Goal: Information Seeking & Learning: Learn about a topic

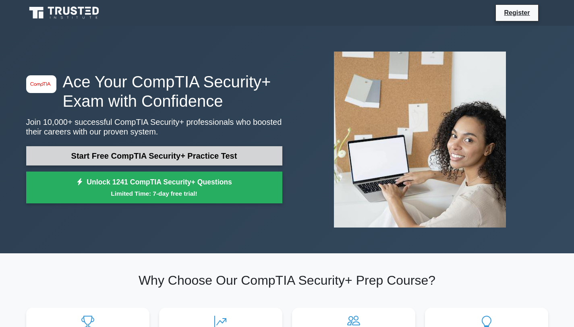
click at [163, 157] on link "Start Free CompTIA Security+ Practice Test" at bounding box center [154, 155] width 256 height 19
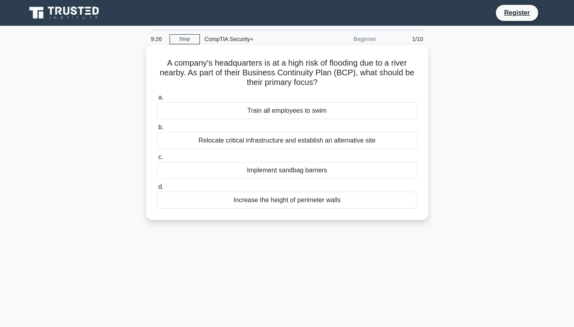
click at [255, 140] on div "Relocate critical infrastructure and establish an alternative site" at bounding box center [287, 140] width 261 height 17
click at [157, 130] on input "b. Relocate critical infrastructure and establish an alternative site" at bounding box center [157, 127] width 0 height 5
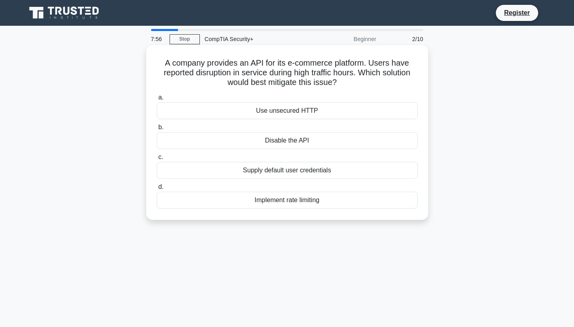
click at [282, 198] on div "Implement rate limiting" at bounding box center [287, 200] width 261 height 17
click at [157, 190] on input "d. Implement rate limiting" at bounding box center [157, 186] width 0 height 5
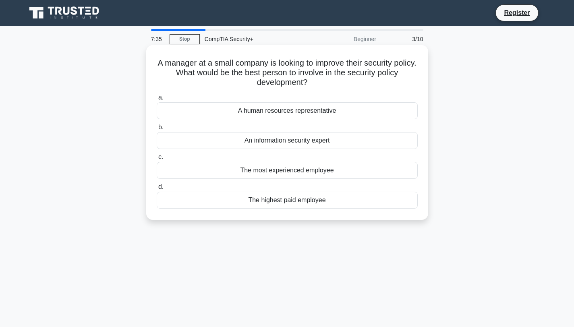
click at [283, 141] on div "An information security expert" at bounding box center [287, 140] width 261 height 17
click at [157, 130] on input "b. An information security expert" at bounding box center [157, 127] width 0 height 5
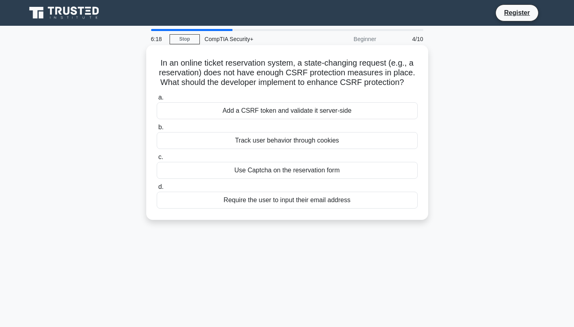
click at [257, 169] on div "Use Captcha on the reservation form" at bounding box center [287, 170] width 261 height 17
click at [157, 160] on input "c. Use Captcha on the reservation form" at bounding box center [157, 157] width 0 height 5
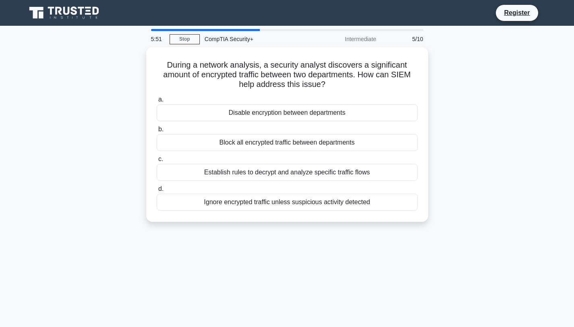
click at [257, 169] on div "Establish rules to decrypt and analyze specific traffic flows" at bounding box center [287, 172] width 261 height 17
click at [157, 162] on input "c. Establish rules to decrypt and analyze specific traffic flows" at bounding box center [157, 159] width 0 height 5
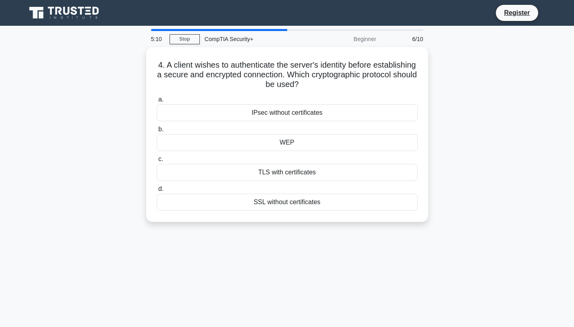
click at [257, 169] on div "TLS with certificates" at bounding box center [287, 172] width 261 height 17
click at [157, 162] on input "c. TLS with certificates" at bounding box center [157, 159] width 0 height 5
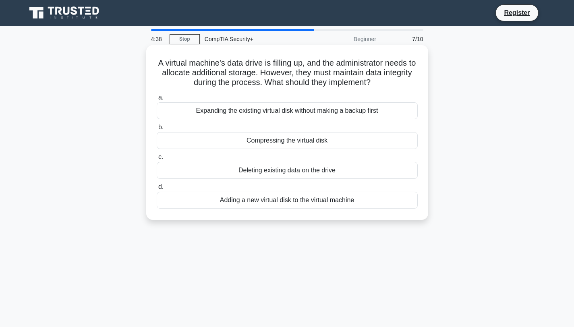
click at [276, 203] on div "Adding a new virtual disk to the virtual machine" at bounding box center [287, 200] width 261 height 17
click at [157, 190] on input "d. Adding a new virtual disk to the virtual machine" at bounding box center [157, 186] width 0 height 5
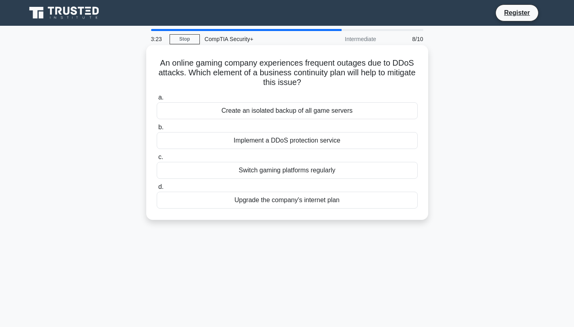
click at [311, 142] on div "Implement a DDoS protection service" at bounding box center [287, 140] width 261 height 17
click at [157, 130] on input "b. Implement a DDoS protection service" at bounding box center [157, 127] width 0 height 5
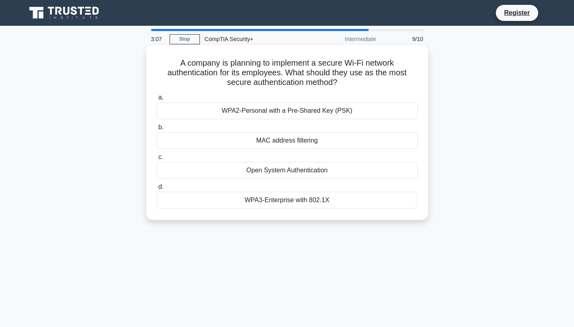
click at [278, 200] on div "WPA3-Enterprise with 802.1X" at bounding box center [287, 200] width 261 height 17
click at [157, 190] on input "d. WPA3-Enterprise with 802.1X" at bounding box center [157, 186] width 0 height 5
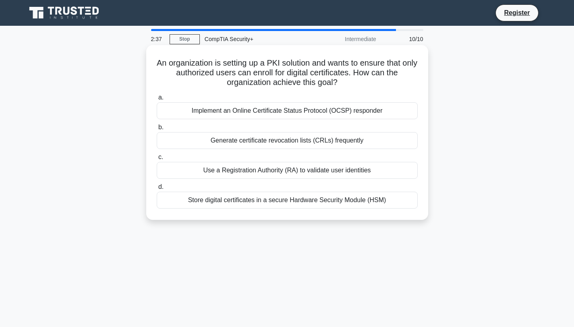
click at [268, 110] on div "Implement an Online Certificate Status Protocol (OCSP) responder" at bounding box center [287, 110] width 261 height 17
click at [157, 100] on input "a. Implement an Online Certificate Status Protocol (OCSP) responder" at bounding box center [157, 97] width 0 height 5
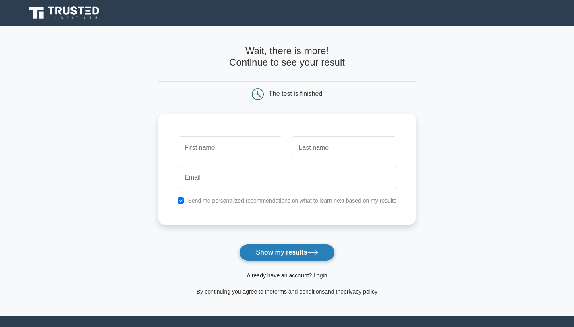
click at [277, 251] on button "Show my results" at bounding box center [286, 252] width 95 height 17
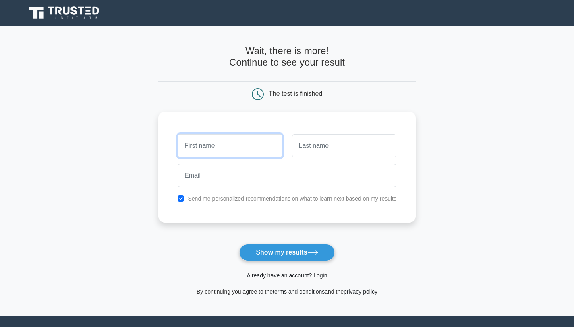
click at [219, 148] on input "text" at bounding box center [230, 145] width 104 height 23
type input "[PERSON_NAME]"
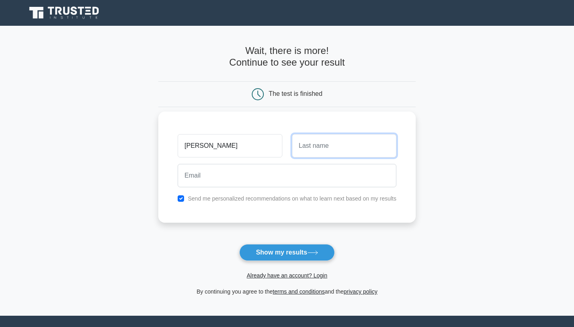
click at [313, 151] on input "text" at bounding box center [344, 145] width 104 height 23
type input "[PERSON_NAME]"
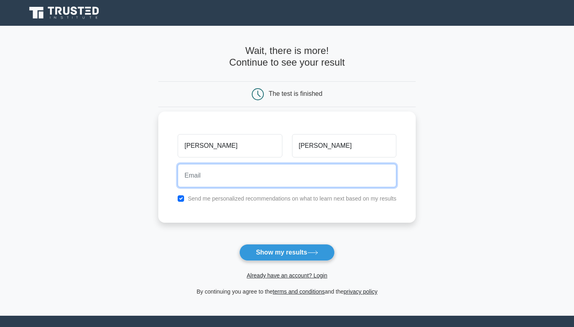
click at [193, 180] on input "email" at bounding box center [287, 175] width 219 height 23
type input "[EMAIL_ADDRESS][DOMAIN_NAME]"
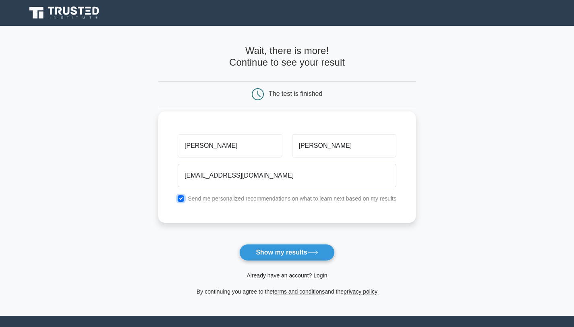
click at [183, 199] on input "checkbox" at bounding box center [181, 198] width 6 height 6
checkbox input "false"
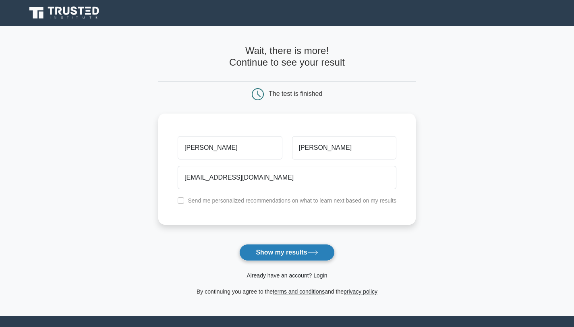
click at [287, 255] on button "Show my results" at bounding box center [286, 252] width 95 height 17
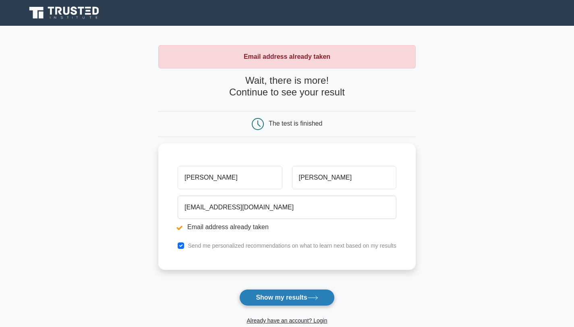
click at [291, 298] on button "Show my results" at bounding box center [286, 297] width 95 height 17
click at [290, 321] on link "Already have an account? Login" at bounding box center [286, 320] width 81 height 6
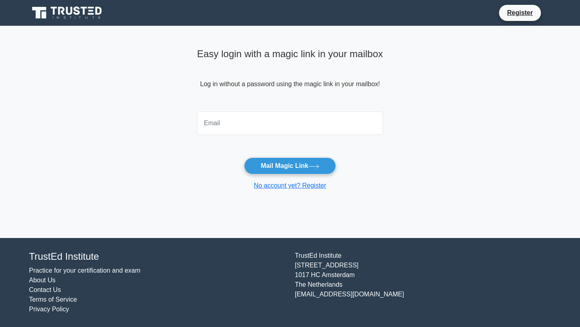
click at [232, 123] on input "email" at bounding box center [290, 123] width 186 height 23
type input "jrmays09@gmail.com"
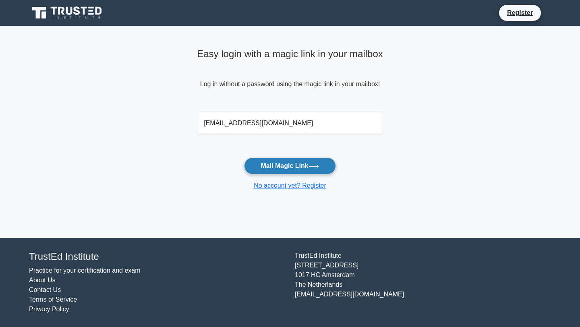
click at [275, 167] on button "Mail Magic Link" at bounding box center [289, 165] width 91 height 17
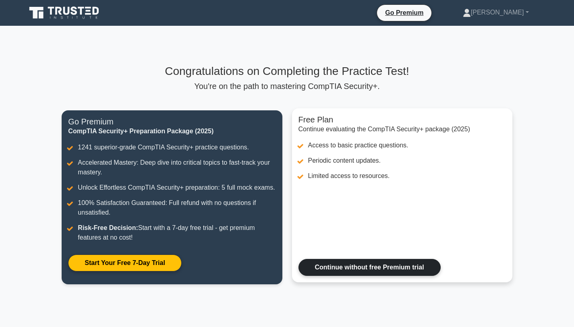
click at [346, 269] on link "Continue without free Premium trial" at bounding box center [369, 267] width 142 height 17
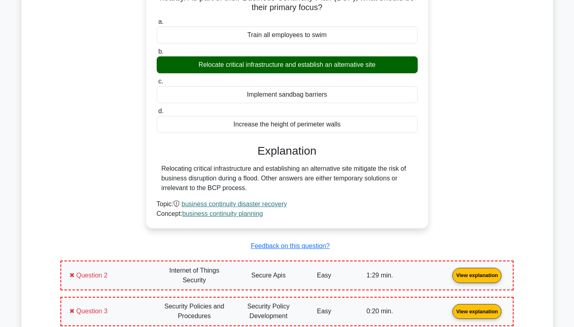
scroll to position [413, 0]
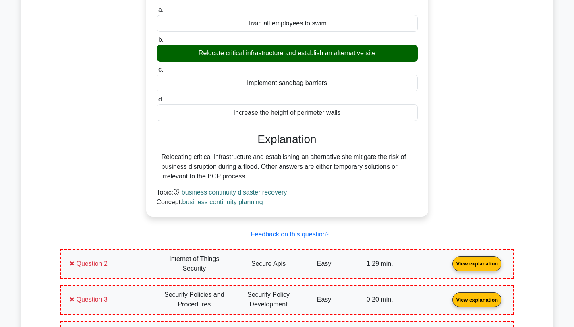
click at [449, 260] on link "View explanation" at bounding box center [477, 263] width 56 height 7
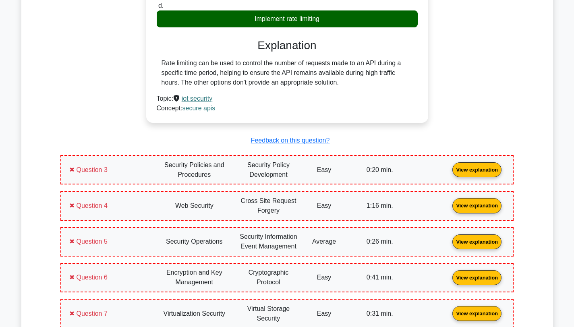
scroll to position [848, 0]
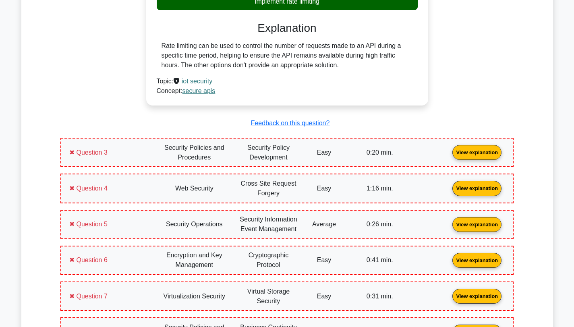
click at [449, 149] on link "View explanation" at bounding box center [477, 152] width 56 height 7
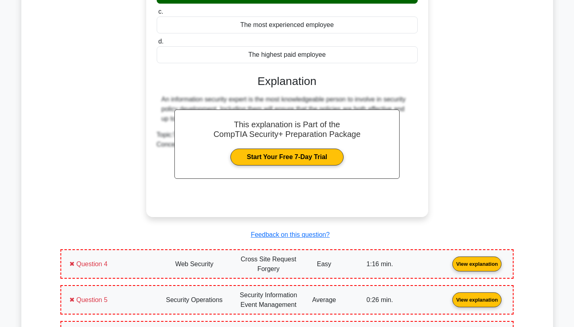
scroll to position [1136, 0]
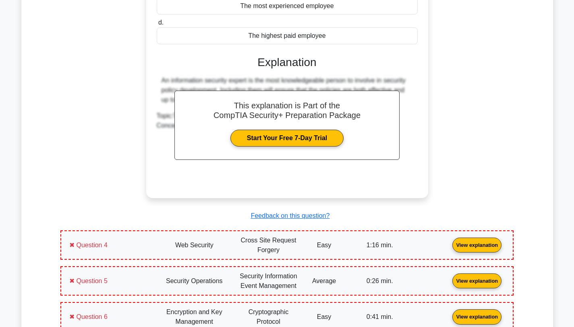
click at [449, 241] on link "View explanation" at bounding box center [477, 244] width 56 height 7
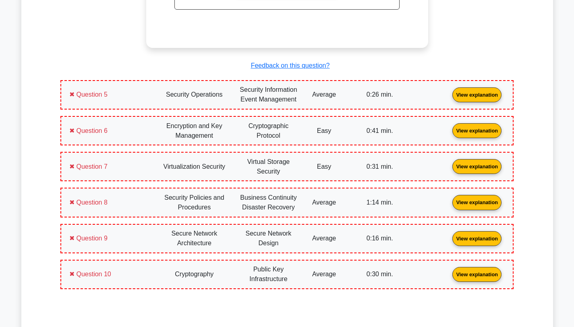
scroll to position [1707, 0]
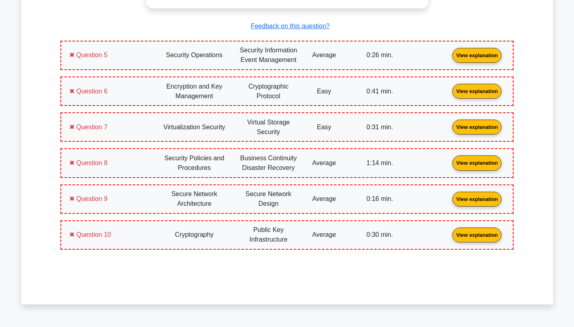
click at [449, 52] on link "View explanation" at bounding box center [477, 55] width 56 height 7
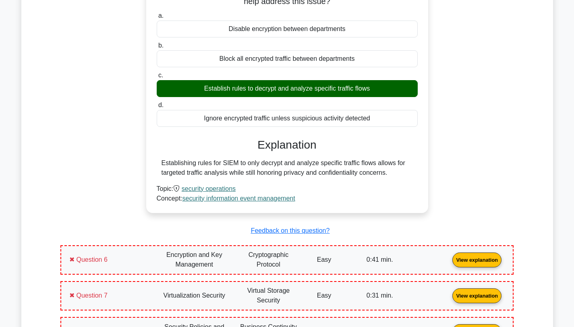
scroll to position [1817, 0]
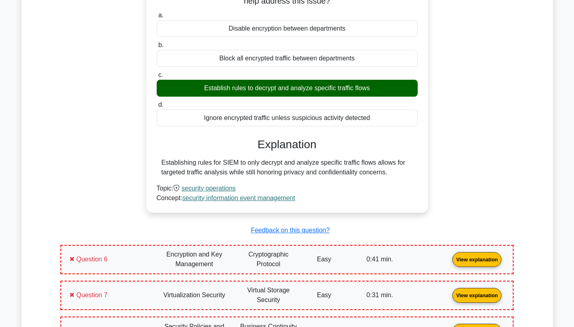
click at [449, 256] on link "View explanation" at bounding box center [477, 258] width 56 height 7
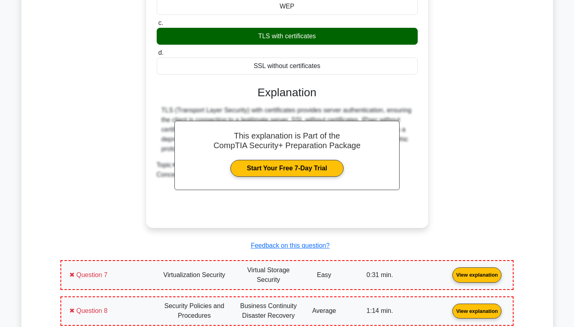
scroll to position [2186, 0]
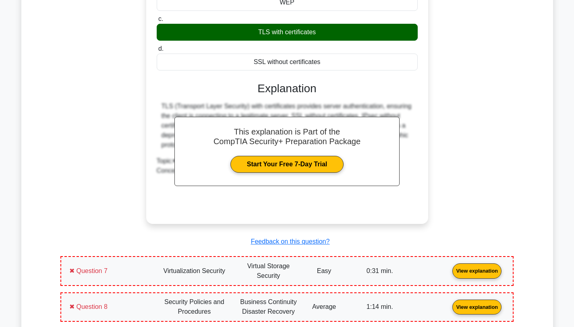
click at [449, 267] on link "View explanation" at bounding box center [477, 270] width 56 height 7
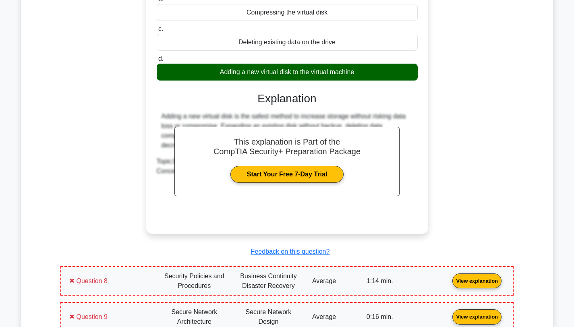
scroll to position [2558, 0]
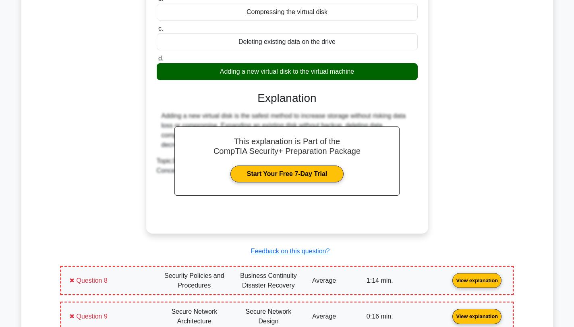
click at [449, 277] on link "View explanation" at bounding box center [477, 280] width 56 height 7
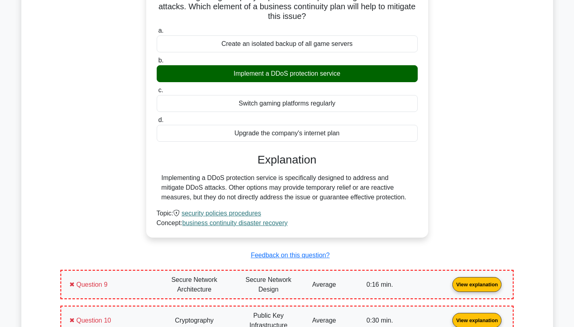
scroll to position [2878, 0]
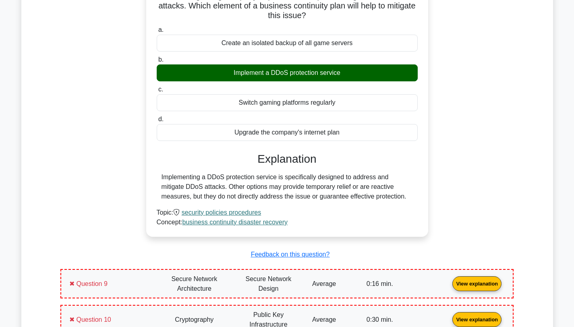
click at [449, 280] on link "View explanation" at bounding box center [477, 283] width 56 height 7
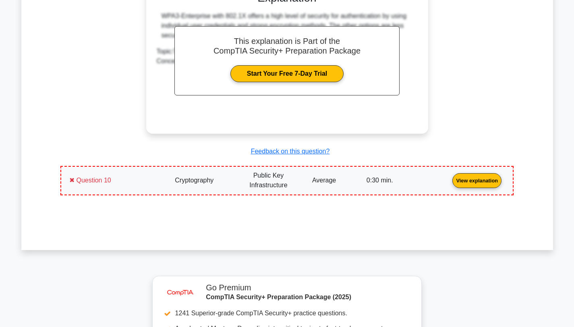
scroll to position [3364, 0]
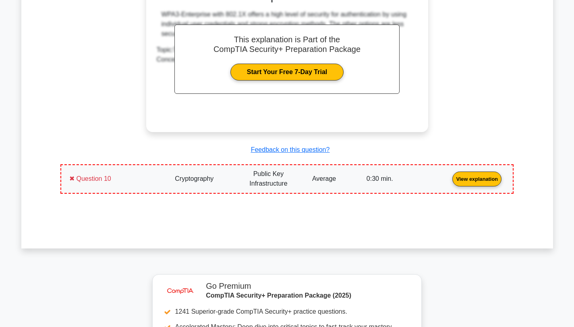
click at [449, 175] on link "View explanation" at bounding box center [477, 178] width 56 height 7
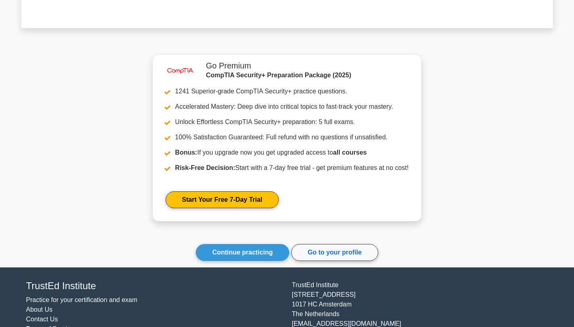
scroll to position [3939, 0]
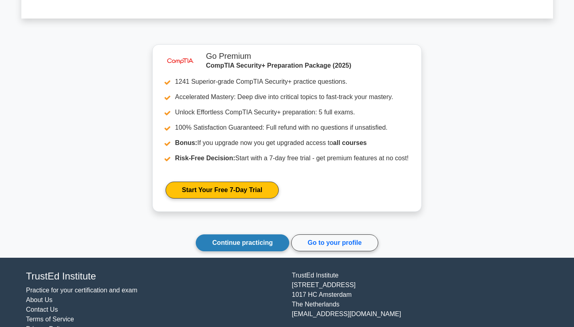
click at [226, 234] on link "Continue practicing" at bounding box center [242, 242] width 93 height 17
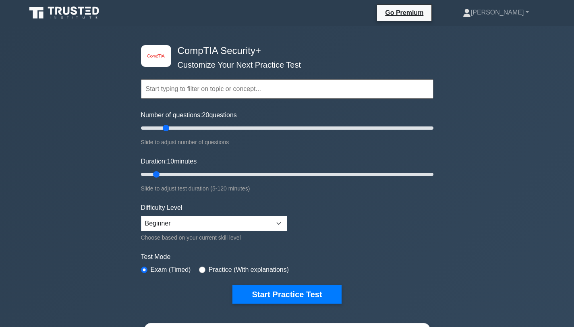
drag, startPoint x: 150, startPoint y: 126, endPoint x: 162, endPoint y: 128, distance: 12.1
type input "20"
click at [162, 128] on input "Number of questions: 20 questions" at bounding box center [287, 128] width 292 height 10
drag, startPoint x: 157, startPoint y: 174, endPoint x: 176, endPoint y: 176, distance: 19.1
type input "20"
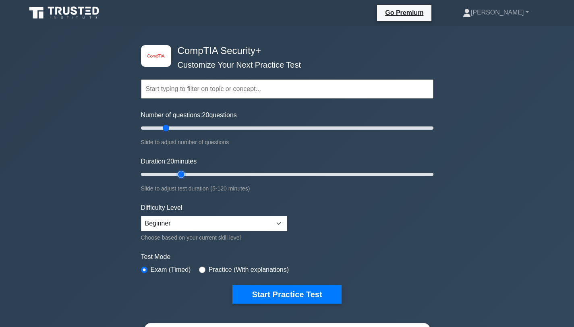
click at [176, 176] on input "Duration: 20 minutes" at bounding box center [287, 175] width 292 height 10
click at [190, 224] on select "Beginner Intermediate Expert" at bounding box center [214, 223] width 146 height 15
select select "intermediate"
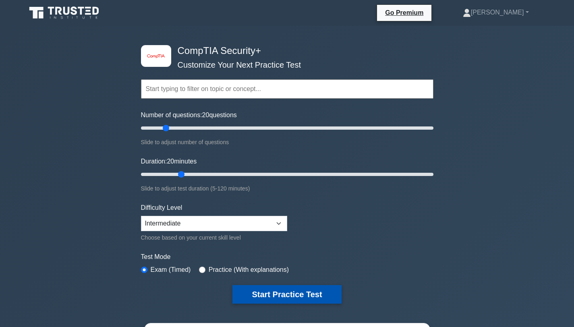
click at [275, 298] on button "Start Practice Test" at bounding box center [286, 294] width 109 height 19
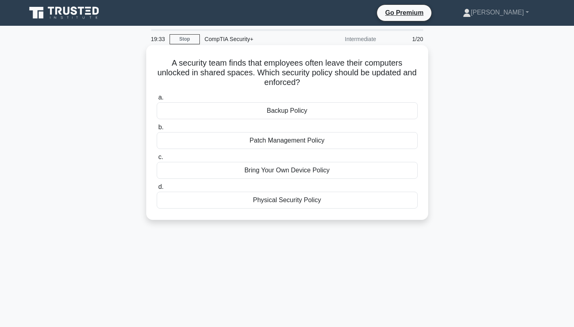
click at [306, 202] on div "Physical Security Policy" at bounding box center [287, 200] width 261 height 17
click at [157, 190] on input "d. Physical Security Policy" at bounding box center [157, 186] width 0 height 5
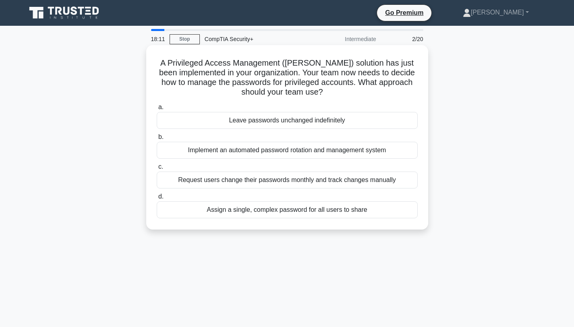
click at [279, 152] on div "Implement an automated password rotation and management system" at bounding box center [287, 150] width 261 height 17
click at [157, 140] on input "b. Implement an automated password rotation and management system" at bounding box center [157, 136] width 0 height 5
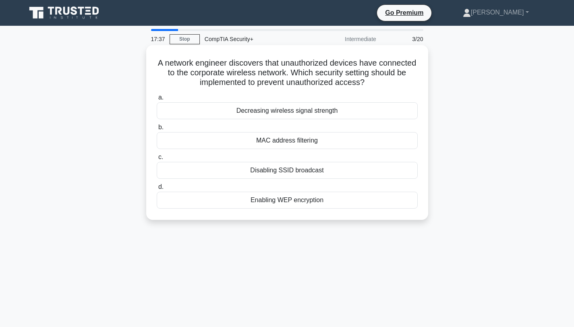
click at [287, 201] on div "Enabling WEP encryption" at bounding box center [287, 200] width 261 height 17
click at [157, 190] on input "d. Enabling WEP encryption" at bounding box center [157, 186] width 0 height 5
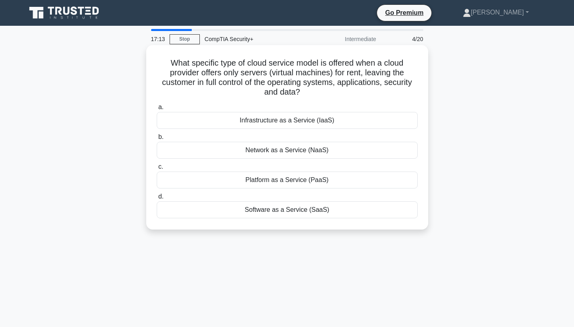
click at [276, 121] on div "Infrastructure as a Service (IaaS)" at bounding box center [287, 120] width 261 height 17
click at [157, 110] on input "a. Infrastructure as a Service (IaaS)" at bounding box center [157, 107] width 0 height 5
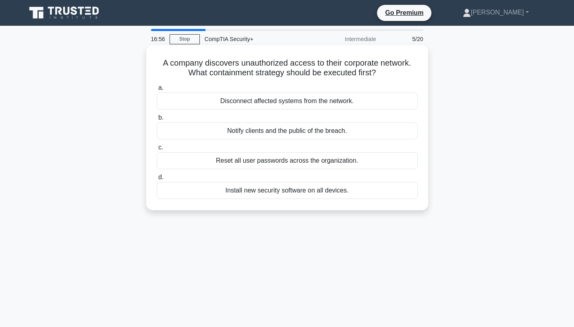
drag, startPoint x: 282, startPoint y: 103, endPoint x: 285, endPoint y: 126, distance: 23.9
click at [285, 126] on div "a. Disconnect affected systems from the network. b. Notify clients and the publ…" at bounding box center [287, 140] width 271 height 119
click at [275, 105] on div "Disconnect affected systems from the network." at bounding box center [287, 101] width 261 height 17
click at [157, 91] on input "a. Disconnect affected systems from the network." at bounding box center [157, 87] width 0 height 5
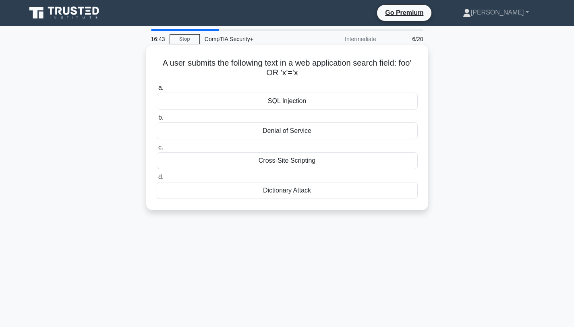
click at [281, 103] on div "SQL Injection" at bounding box center [287, 101] width 261 height 17
click at [157, 91] on input "a. SQL Injection" at bounding box center [157, 87] width 0 height 5
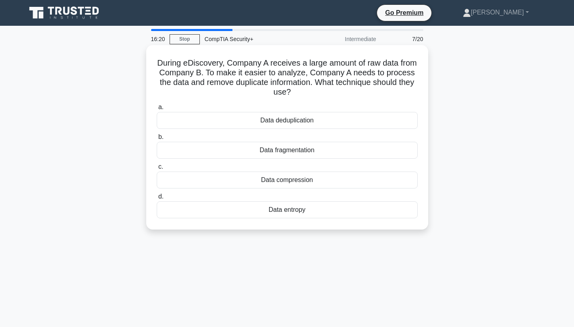
click at [290, 121] on div "Data deduplication" at bounding box center [287, 120] width 261 height 17
click at [157, 110] on input "a. Data deduplication" at bounding box center [157, 107] width 0 height 5
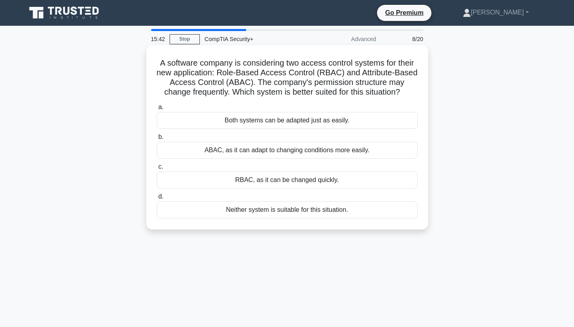
click at [294, 151] on div "ABAC, as it can adapt to changing conditions more easily." at bounding box center [287, 150] width 261 height 17
click at [157, 140] on input "b. ABAC, as it can adapt to changing conditions more easily." at bounding box center [157, 136] width 0 height 5
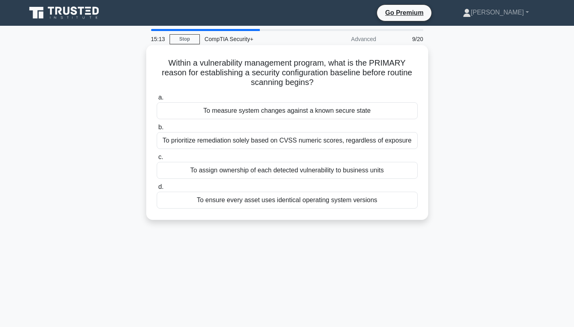
click at [285, 113] on div "To measure system changes against a known secure state" at bounding box center [287, 110] width 261 height 17
click at [157, 100] on input "a. To measure system changes against a known secure state" at bounding box center [157, 97] width 0 height 5
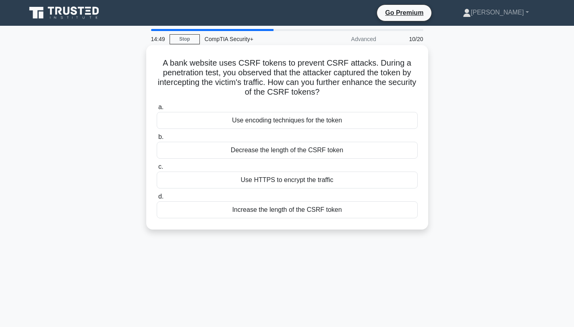
click at [285, 150] on div "Decrease the length of the CSRF token" at bounding box center [287, 150] width 261 height 17
click at [157, 140] on input "b. Decrease the length of the CSRF token" at bounding box center [157, 136] width 0 height 5
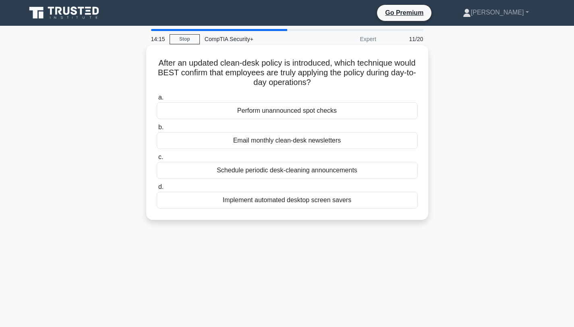
click at [302, 200] on div "Implement automated desktop screen savers" at bounding box center [287, 200] width 261 height 17
click at [157, 190] on input "d. Implement automated desktop screen savers" at bounding box center [157, 186] width 0 height 5
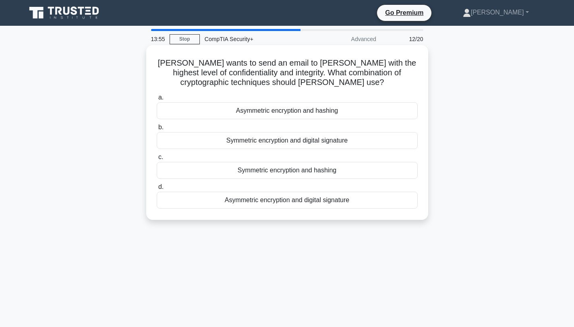
click at [299, 110] on div "Asymmetric encryption and hashing" at bounding box center [287, 110] width 261 height 17
click at [157, 100] on input "a. Asymmetric encryption and hashing" at bounding box center [157, 97] width 0 height 5
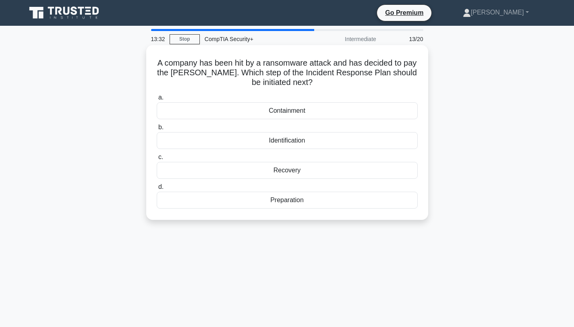
click at [287, 171] on div "Recovery" at bounding box center [287, 170] width 261 height 17
click at [157, 160] on input "c. Recovery" at bounding box center [157, 157] width 0 height 5
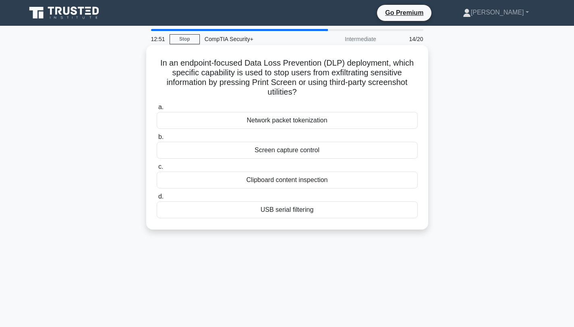
click at [280, 150] on div "Screen capture control" at bounding box center [287, 150] width 261 height 17
click at [157, 140] on input "b. Screen capture control" at bounding box center [157, 136] width 0 height 5
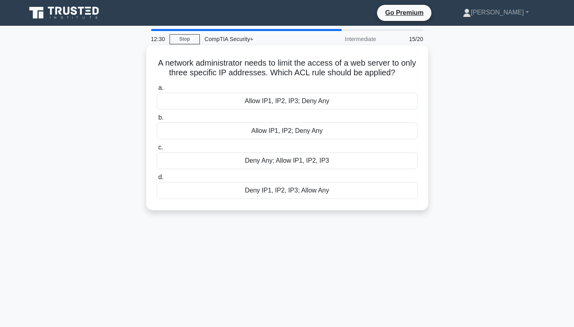
click at [267, 102] on div "Allow IP1, IP2, IP3; Deny Any" at bounding box center [287, 101] width 261 height 17
click at [157, 91] on input "a. Allow IP1, IP2, IP3; Deny Any" at bounding box center [157, 87] width 0 height 5
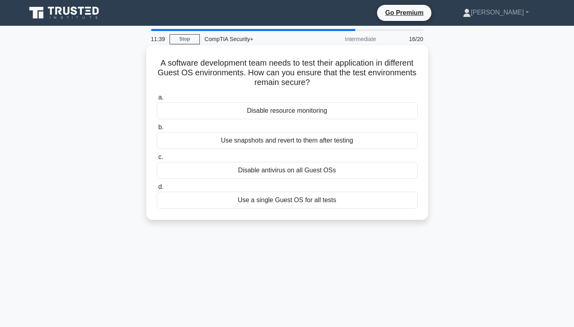
click at [286, 201] on div "Use a single Guest OS for all tests" at bounding box center [287, 200] width 261 height 17
click at [157, 190] on input "d. Use a single Guest OS for all tests" at bounding box center [157, 186] width 0 height 5
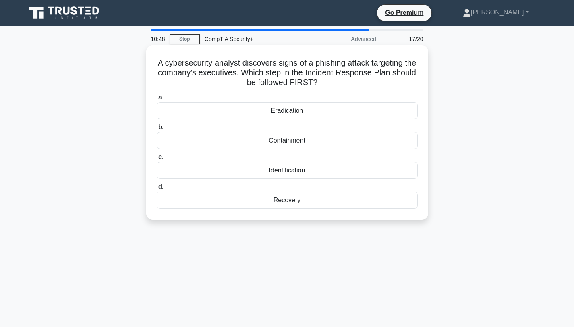
click at [283, 172] on div "Identification" at bounding box center [287, 170] width 261 height 17
click at [157, 160] on input "c. Identification" at bounding box center [157, 157] width 0 height 5
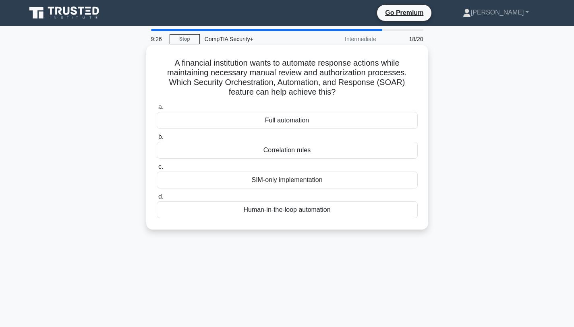
click at [275, 209] on div "Human-in-the-loop automation" at bounding box center [287, 209] width 261 height 17
click at [157, 199] on input "d. Human-in-the-loop automation" at bounding box center [157, 196] width 0 height 5
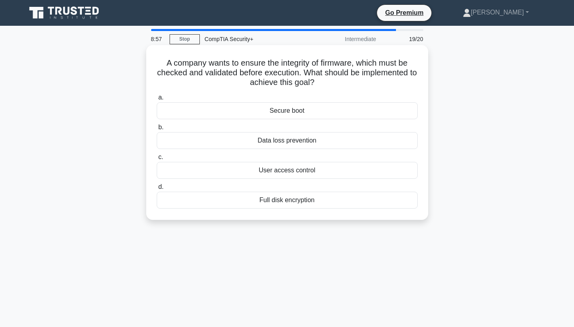
click at [287, 200] on div "Full disk encryption" at bounding box center [287, 200] width 261 height 17
click at [157, 190] on input "d. Full disk encryption" at bounding box center [157, 186] width 0 height 5
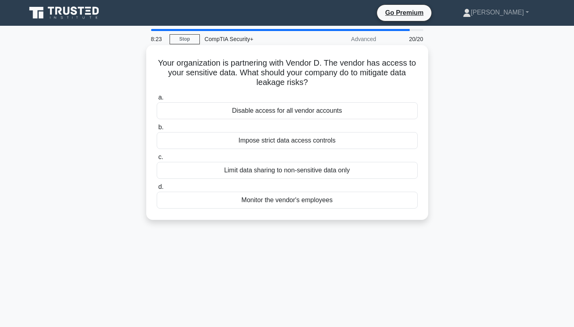
click at [274, 138] on div "Impose strict data access controls" at bounding box center [287, 140] width 261 height 17
click at [157, 130] on input "b. Impose strict data access controls" at bounding box center [157, 127] width 0 height 5
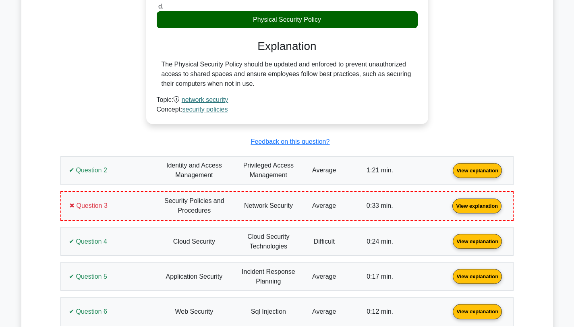
scroll to position [512, 0]
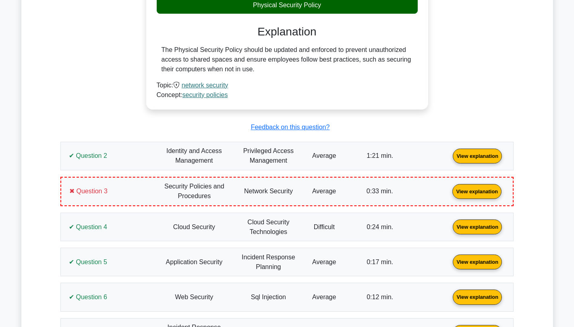
click at [449, 157] on link "View explanation" at bounding box center [477, 155] width 56 height 7
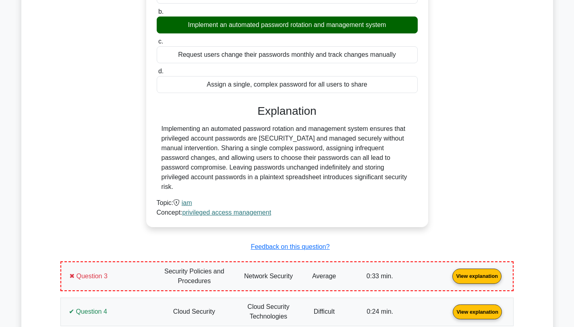
scroll to position [763, 0]
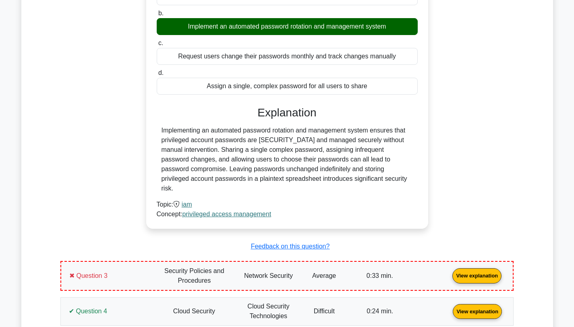
click at [449, 272] on link "View explanation" at bounding box center [477, 275] width 56 height 7
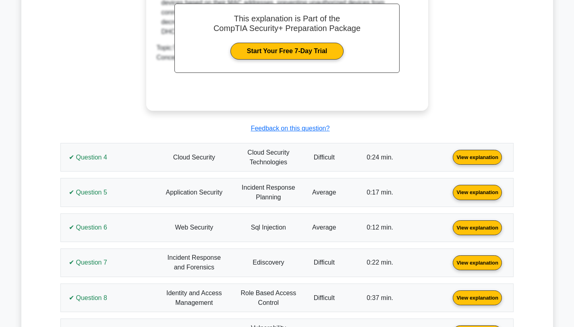
scroll to position [1293, 0]
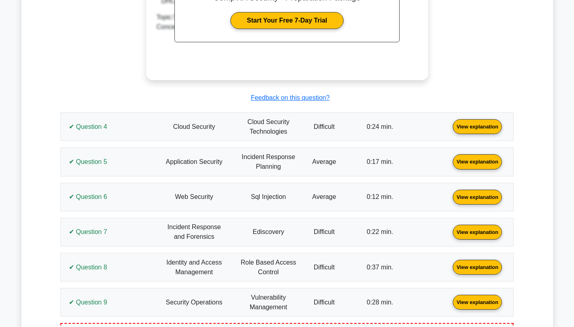
click at [449, 123] on link "View explanation" at bounding box center [477, 126] width 56 height 7
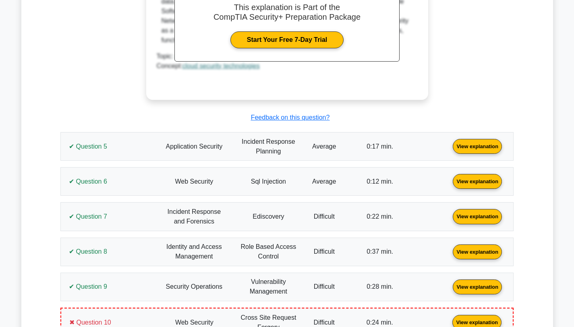
scroll to position [1696, 0]
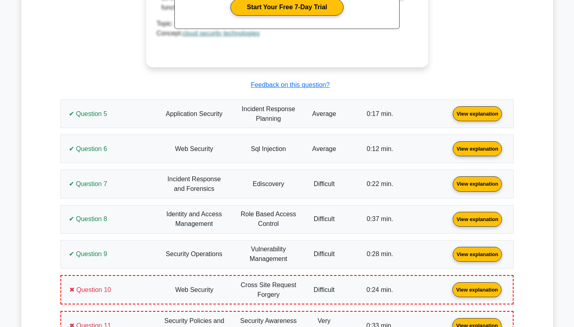
click at [449, 110] on link "View explanation" at bounding box center [477, 113] width 56 height 7
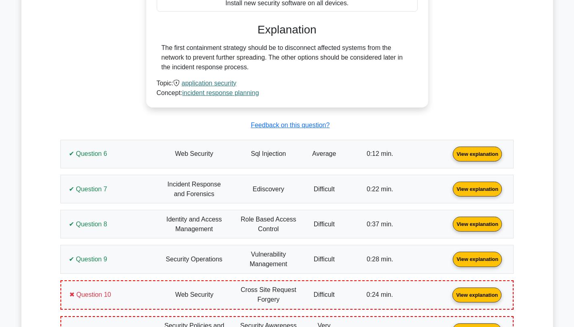
scroll to position [2002, 0]
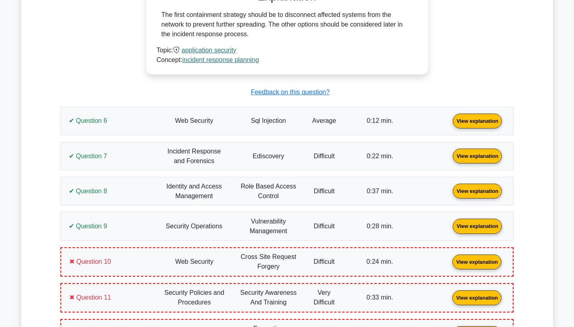
click at [449, 117] on link "View explanation" at bounding box center [477, 120] width 56 height 7
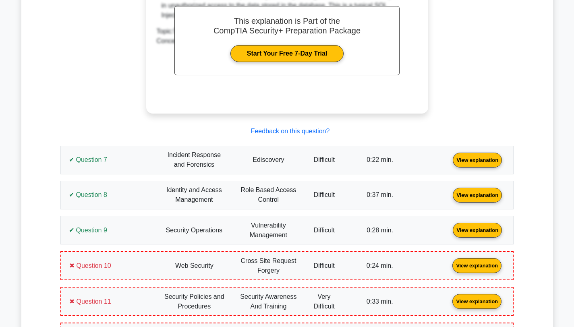
scroll to position [2341, 0]
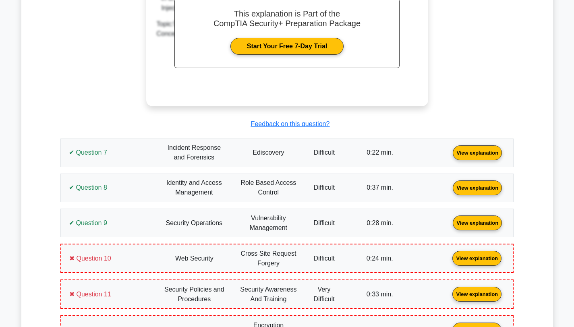
click at [449, 149] on link "View explanation" at bounding box center [477, 152] width 56 height 7
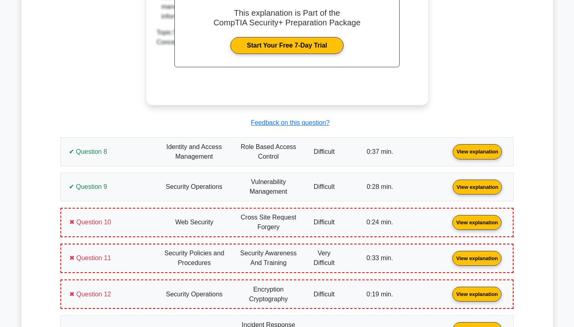
scroll to position [2727, 0]
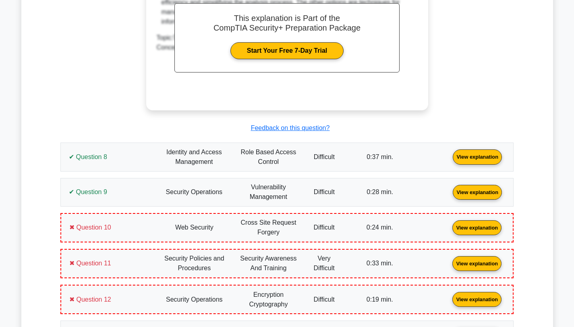
click at [449, 153] on link "View explanation" at bounding box center [477, 156] width 56 height 7
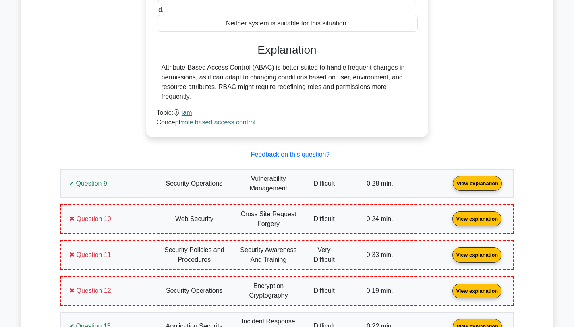
scroll to position [3105, 0]
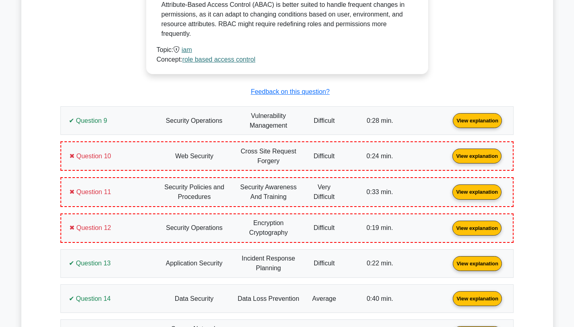
click at [449, 117] on link "View explanation" at bounding box center [477, 120] width 56 height 7
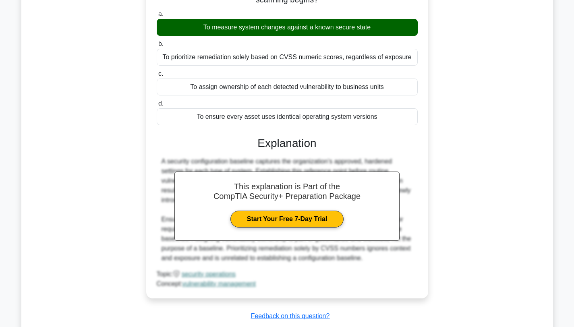
scroll to position [3447, 0]
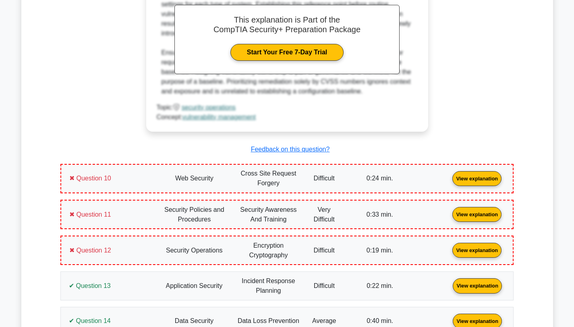
click at [449, 175] on link "View explanation" at bounding box center [477, 178] width 56 height 7
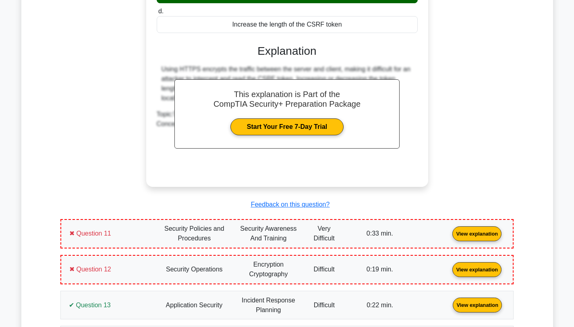
scroll to position [3888, 0]
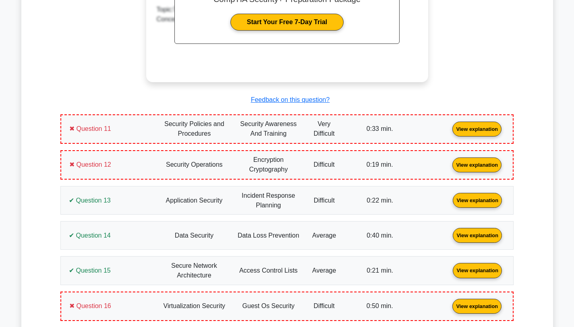
click at [449, 125] on link "View explanation" at bounding box center [477, 128] width 56 height 7
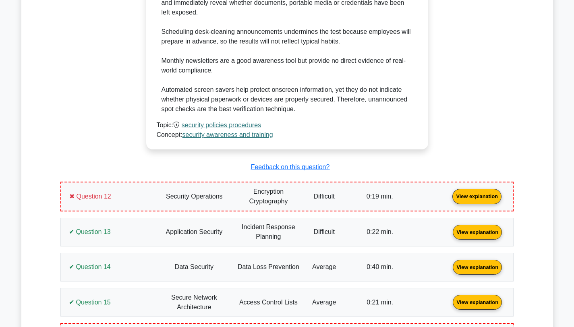
scroll to position [4269, 0]
click at [449, 192] on link "View explanation" at bounding box center [477, 195] width 56 height 7
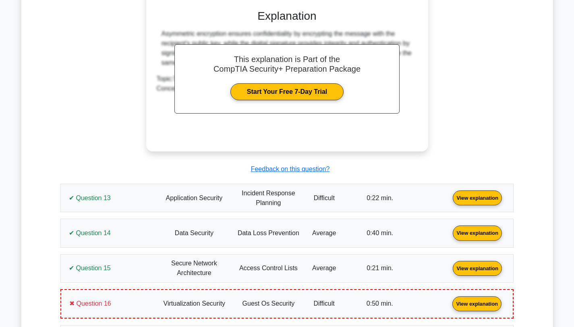
scroll to position [4683, 0]
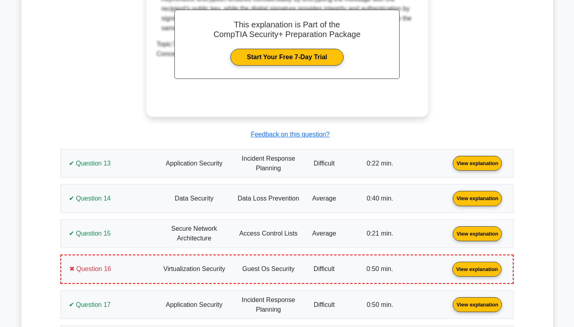
click at [449, 159] on link "View explanation" at bounding box center [477, 162] width 56 height 7
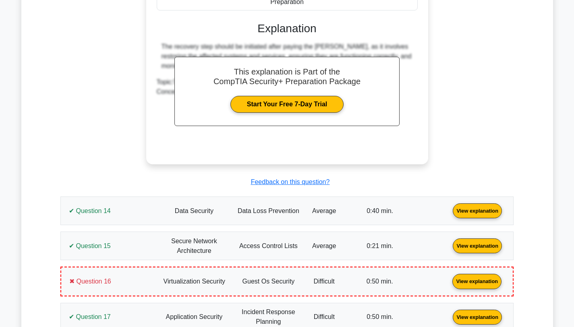
scroll to position [5016, 0]
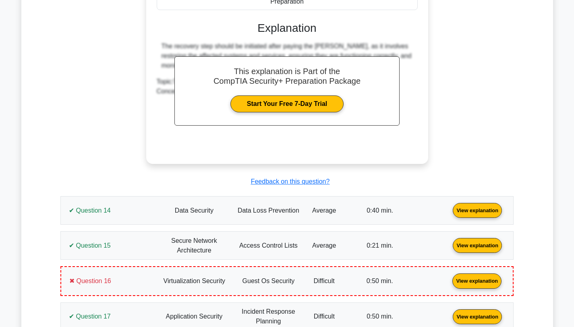
click at [449, 207] on link "View explanation" at bounding box center [477, 210] width 56 height 7
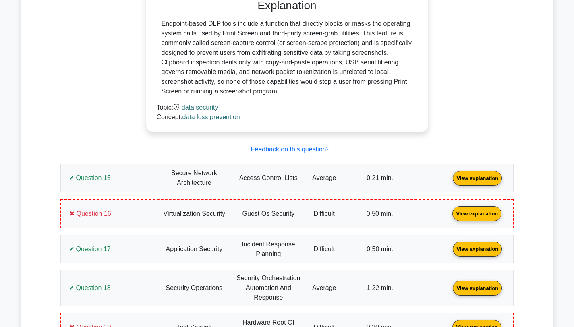
scroll to position [5443, 0]
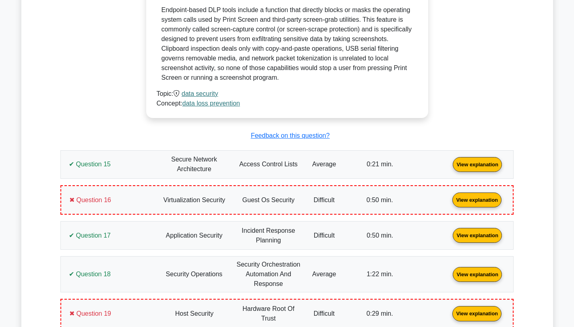
click at [449, 161] on link "View explanation" at bounding box center [477, 164] width 56 height 7
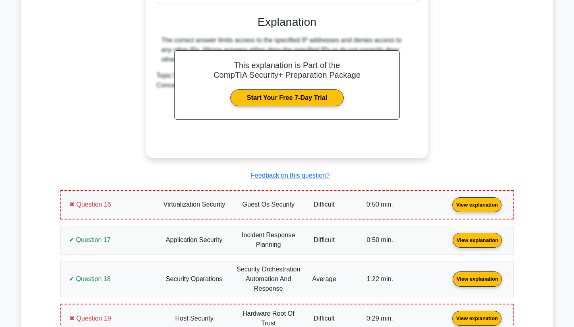
scroll to position [5774, 0]
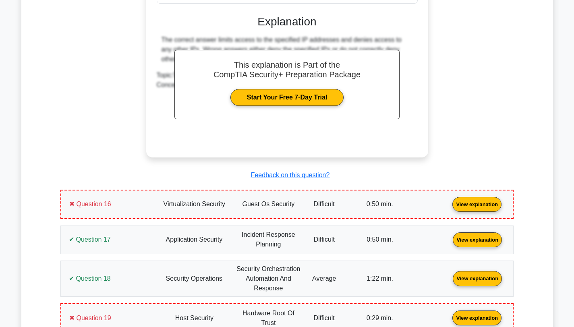
click at [449, 200] on link "View explanation" at bounding box center [477, 203] width 56 height 7
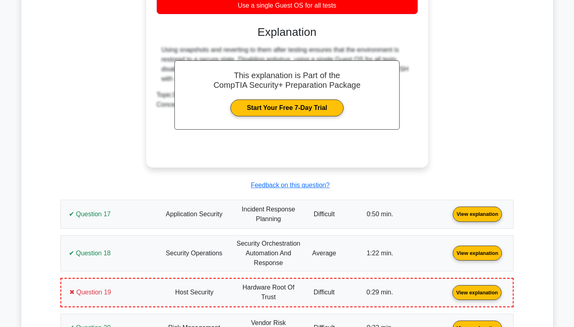
scroll to position [6156, 0]
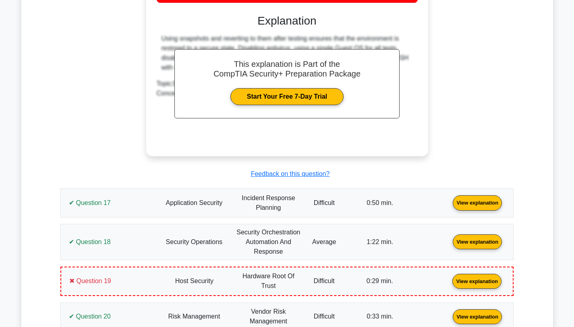
click at [449, 199] on link "View explanation" at bounding box center [477, 202] width 56 height 7
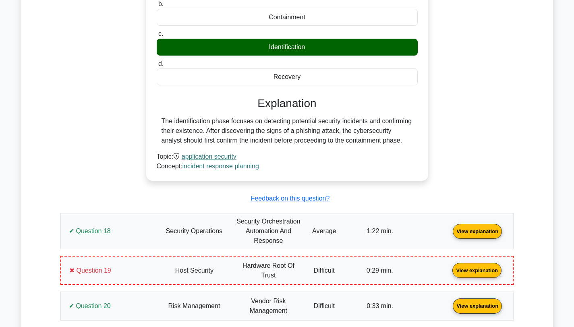
scroll to position [6468, 0]
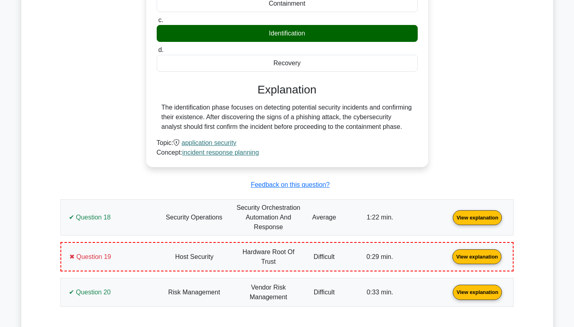
click at [449, 213] on link "View explanation" at bounding box center [477, 216] width 56 height 7
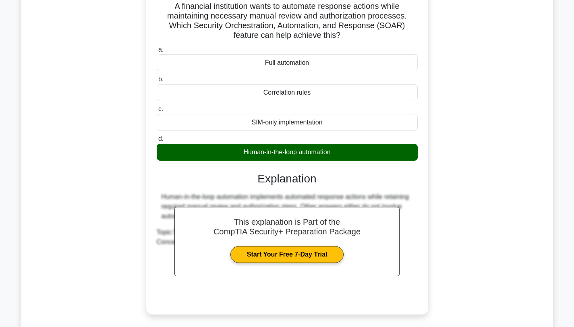
scroll to position [6837, 0]
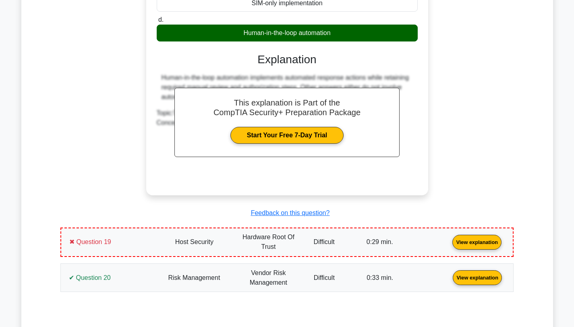
click at [449, 238] on link "View explanation" at bounding box center [477, 241] width 56 height 7
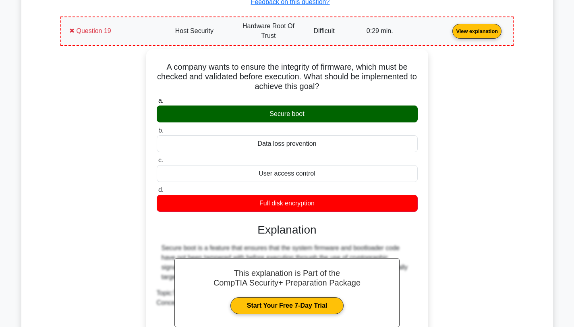
scroll to position [7203, 0]
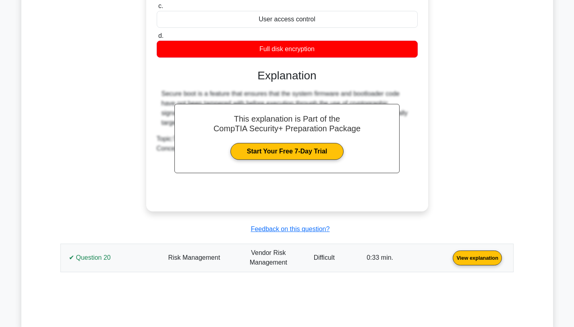
click at [449, 254] on link "View explanation" at bounding box center [477, 257] width 56 height 7
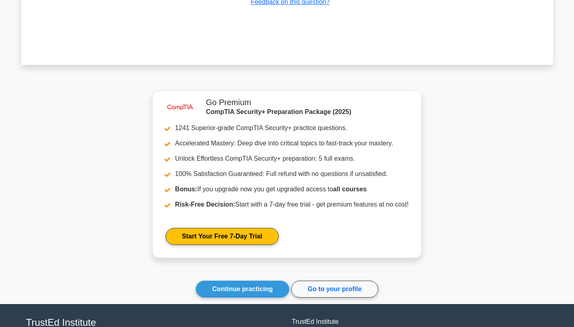
scroll to position [7762, 0]
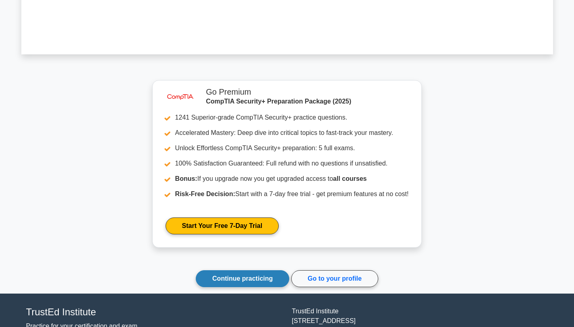
click at [258, 270] on link "Continue practicing" at bounding box center [242, 278] width 93 height 17
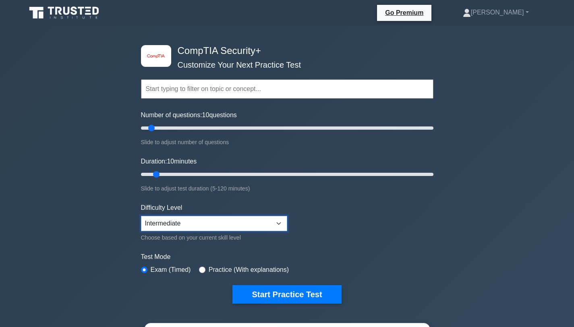
click at [174, 227] on select "Beginner Intermediate Expert" at bounding box center [214, 223] width 146 height 15
drag, startPoint x: 152, startPoint y: 126, endPoint x: 169, endPoint y: 126, distance: 16.5
type input "20"
click at [169, 126] on input "Number of questions: 20 questions" at bounding box center [287, 128] width 292 height 10
drag, startPoint x: 158, startPoint y: 175, endPoint x: 175, endPoint y: 176, distance: 17.0
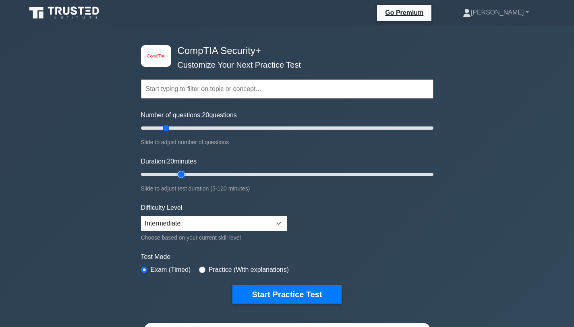
type input "20"
click at [175, 176] on input "Duration: 20 minutes" at bounding box center [287, 175] width 292 height 10
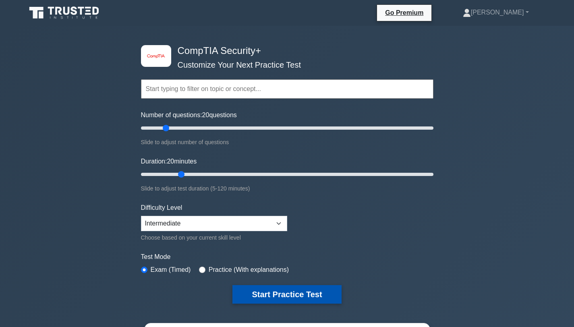
click at [270, 294] on button "Start Practice Test" at bounding box center [286, 294] width 109 height 19
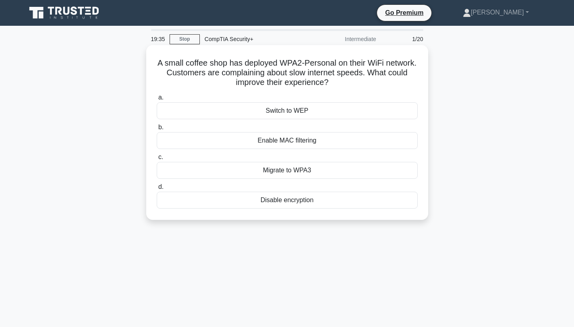
click at [276, 171] on div "Migrate to WPA3" at bounding box center [287, 170] width 261 height 17
click at [157, 160] on input "c. Migrate to WPA3" at bounding box center [157, 157] width 0 height 5
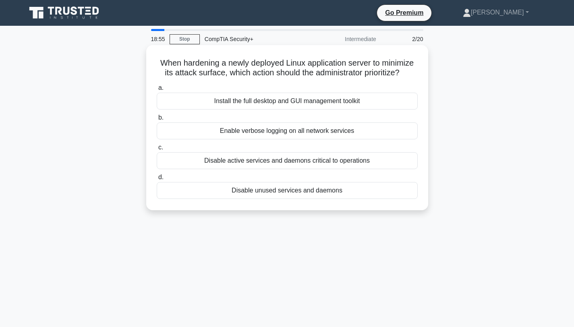
click at [287, 192] on div "Disable unused services and daemons" at bounding box center [287, 190] width 261 height 17
click at [157, 180] on input "d. Disable unused services and daemons" at bounding box center [157, 177] width 0 height 5
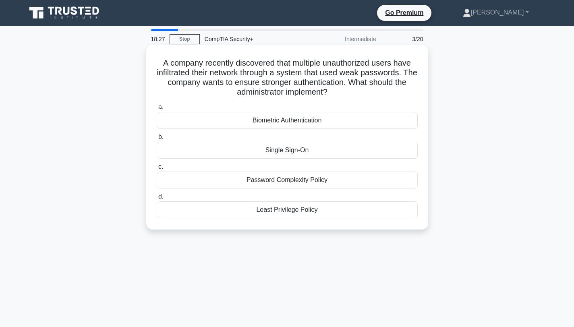
click at [280, 180] on div "Password Complexity Policy" at bounding box center [287, 180] width 261 height 17
click at [157, 170] on input "c. Password Complexity Policy" at bounding box center [157, 166] width 0 height 5
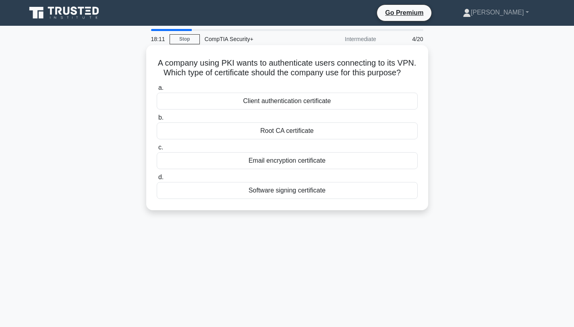
click at [280, 103] on div "Client authentication certificate" at bounding box center [287, 101] width 261 height 17
click at [157, 91] on input "a. Client authentication certificate" at bounding box center [157, 87] width 0 height 5
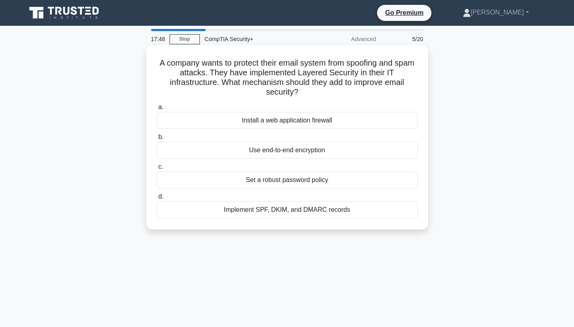
click at [269, 211] on div "Implement SPF, DKIM, and DMARC records" at bounding box center [287, 209] width 261 height 17
click at [157, 199] on input "d. Implement SPF, DKIM, and DMARC records" at bounding box center [157, 196] width 0 height 5
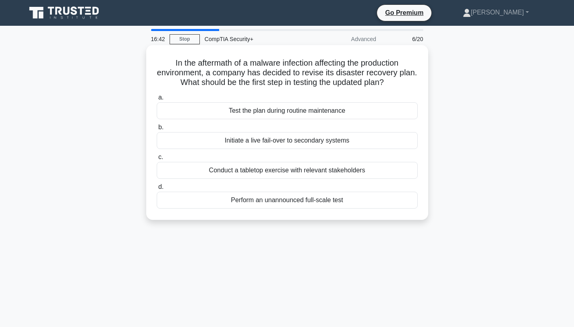
click at [266, 173] on div "Conduct a tabletop exercise with relevant stakeholders" at bounding box center [287, 170] width 261 height 17
click at [157, 160] on input "c. Conduct a tabletop exercise with relevant stakeholders" at bounding box center [157, 157] width 0 height 5
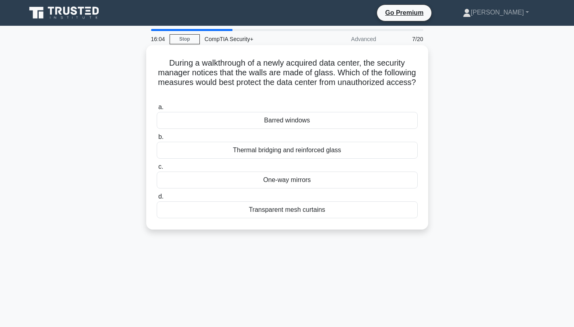
click at [268, 182] on div "One-way mirrors" at bounding box center [287, 180] width 261 height 17
click at [157, 170] on input "c. One-way mirrors" at bounding box center [157, 166] width 0 height 5
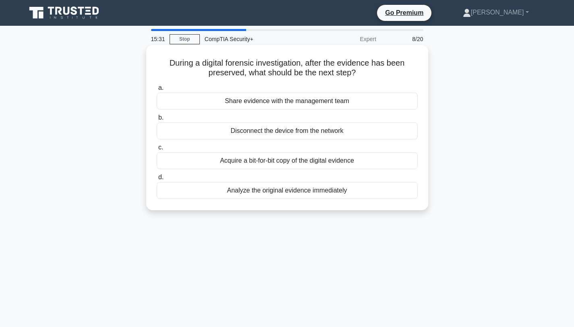
click at [286, 193] on div "Analyze the original evidence immediately" at bounding box center [287, 190] width 261 height 17
click at [157, 180] on input "d. Analyze the original evidence immediately" at bounding box center [157, 177] width 0 height 5
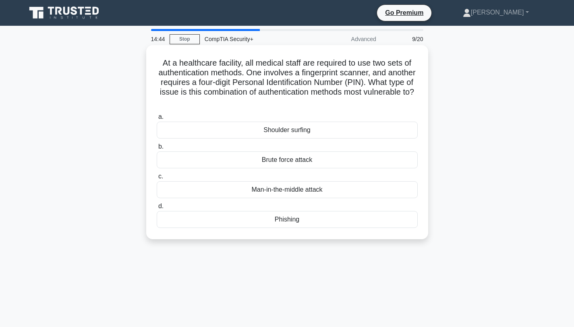
click at [288, 159] on div "Brute force attack" at bounding box center [287, 159] width 261 height 17
click at [157, 149] on input "b. Brute force attack" at bounding box center [157, 146] width 0 height 5
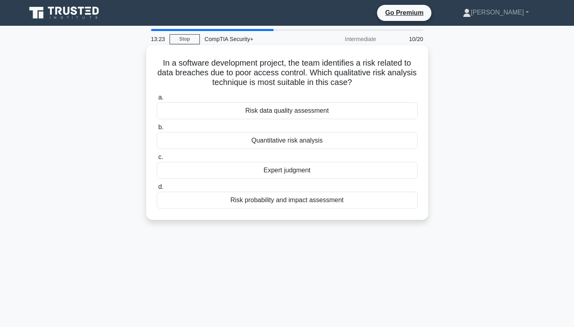
click at [291, 111] on div "Risk data quality assessment" at bounding box center [287, 110] width 261 height 17
click at [157, 100] on input "a. Risk data quality assessment" at bounding box center [157, 97] width 0 height 5
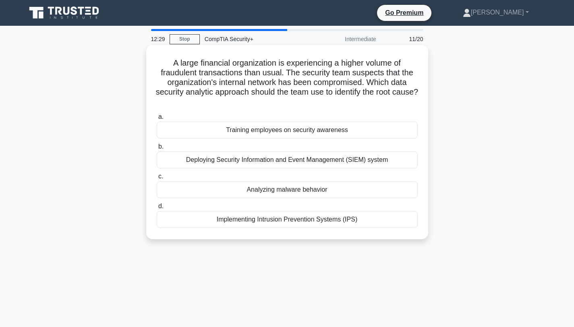
click at [295, 159] on div "Deploying Security Information and Event Management (SIEM) system" at bounding box center [287, 159] width 261 height 17
click at [157, 149] on input "b. Deploying Security Information and Event Management (SIEM) system" at bounding box center [157, 146] width 0 height 5
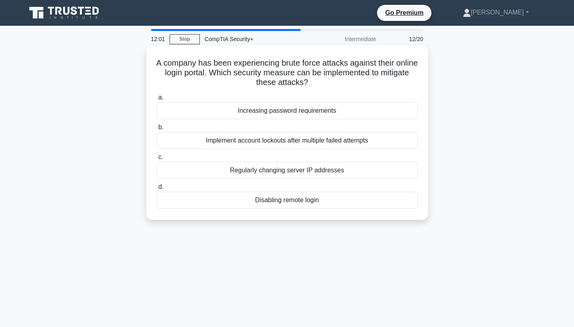
click at [291, 142] on div "Implement account lockouts after multiple failed attempts" at bounding box center [287, 140] width 261 height 17
click at [157, 130] on input "b. Implement account lockouts after multiple failed attempts" at bounding box center [157, 127] width 0 height 5
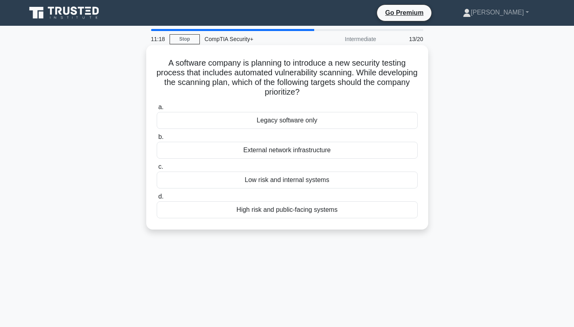
click at [300, 210] on div "High risk and public-facing systems" at bounding box center [287, 209] width 261 height 17
click at [157, 199] on input "d. High risk and public-facing systems" at bounding box center [157, 196] width 0 height 5
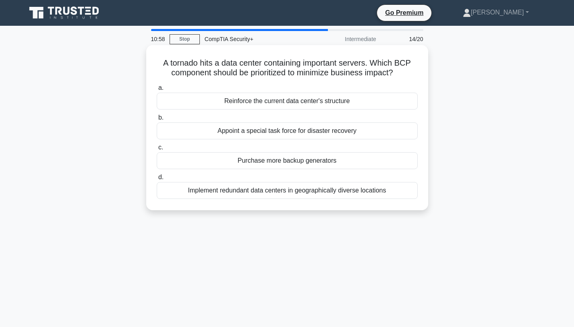
click at [292, 191] on div "Implement redundant data centers in geographically diverse locations" at bounding box center [287, 190] width 261 height 17
click at [157, 180] on input "d. Implement redundant data centers in geographically diverse locations" at bounding box center [157, 177] width 0 height 5
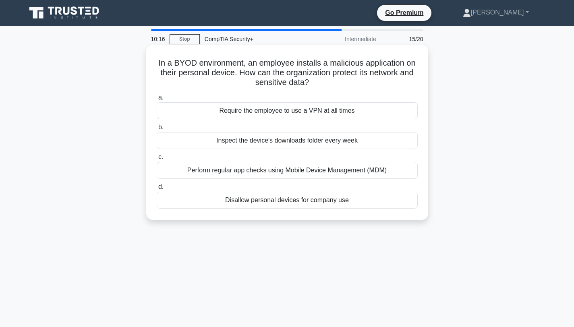
click at [282, 170] on div "Perform regular app checks using Mobile Device Management (MDM)" at bounding box center [287, 170] width 261 height 17
click at [157, 160] on input "c. Perform regular app checks using Mobile Device Management (MDM)" at bounding box center [157, 157] width 0 height 5
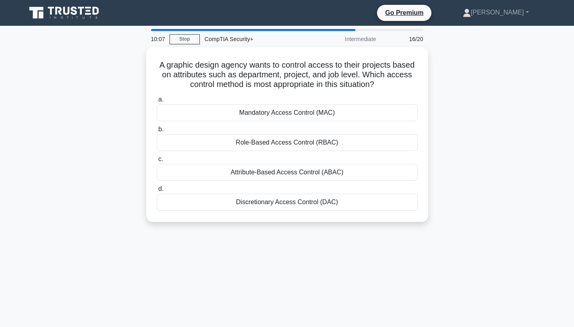
click at [282, 170] on div "Attribute-Based Access Control (ABAC)" at bounding box center [287, 172] width 261 height 17
click at [157, 162] on input "c. Attribute-Based Access Control (ABAC)" at bounding box center [157, 159] width 0 height 5
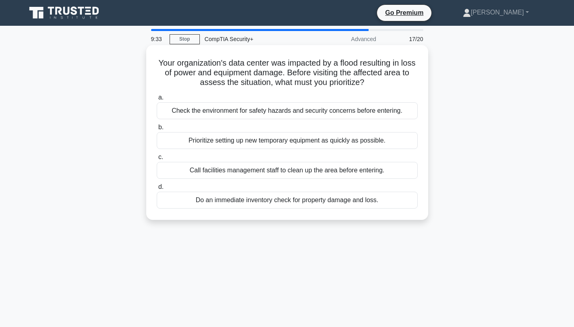
click at [299, 110] on div "Check the environment for safety hazards and security concerns before entering." at bounding box center [287, 110] width 261 height 17
click at [157, 100] on input "a. Check the environment for safety hazards and security concerns before enteri…" at bounding box center [157, 97] width 0 height 5
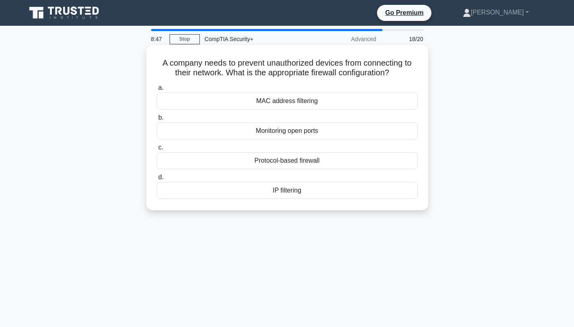
click at [293, 102] on div "MAC address filtering" at bounding box center [287, 101] width 261 height 17
click at [157, 91] on input "a. MAC address filtering" at bounding box center [157, 87] width 0 height 5
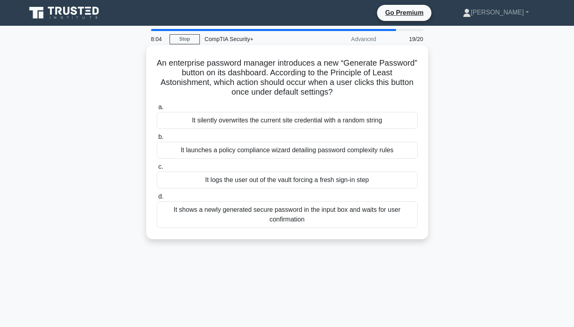
click at [290, 217] on div "It shows a newly generated secure password in the input box and waits for user …" at bounding box center [287, 214] width 261 height 27
click at [157, 199] on input "d. It shows a newly generated secure password in the input box and waits for us…" at bounding box center [157, 196] width 0 height 5
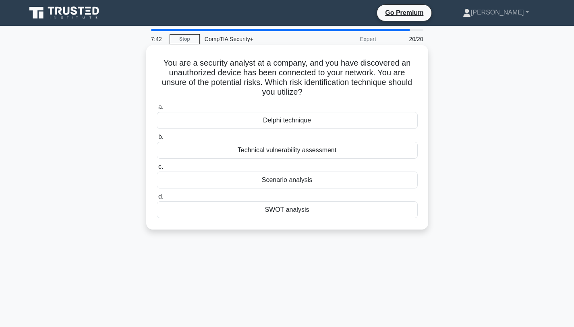
click at [278, 151] on div "Technical vulnerability assessment" at bounding box center [287, 150] width 261 height 17
click at [157, 140] on input "b. Technical vulnerability assessment" at bounding box center [157, 136] width 0 height 5
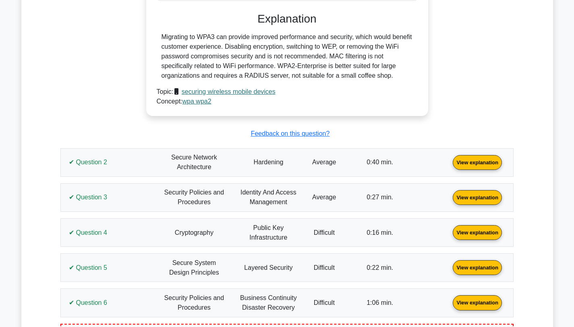
scroll to position [531, 0]
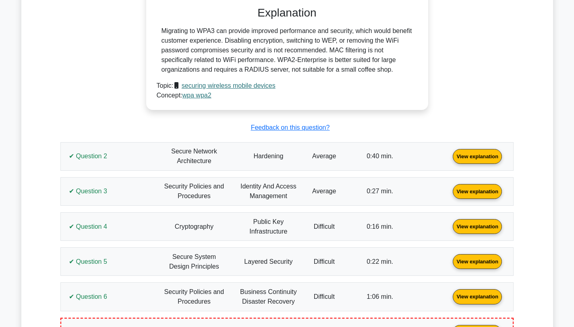
click at [449, 159] on link "View explanation" at bounding box center [477, 155] width 56 height 7
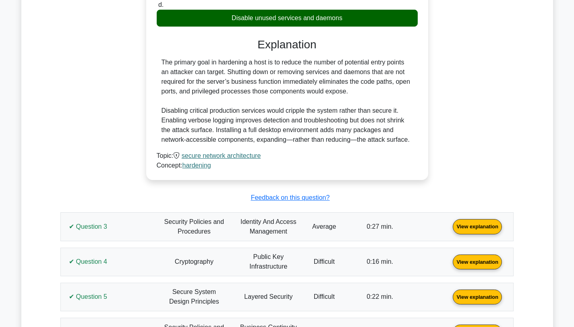
click at [449, 224] on link "View explanation" at bounding box center [477, 226] width 56 height 7
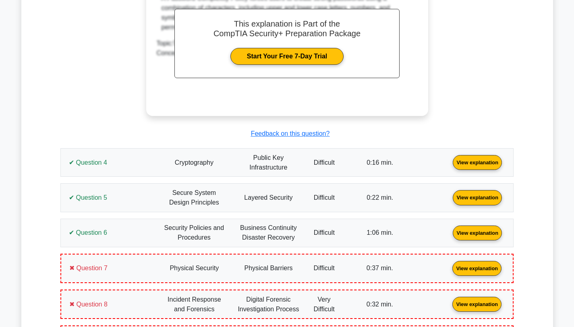
scroll to position [1286, 0]
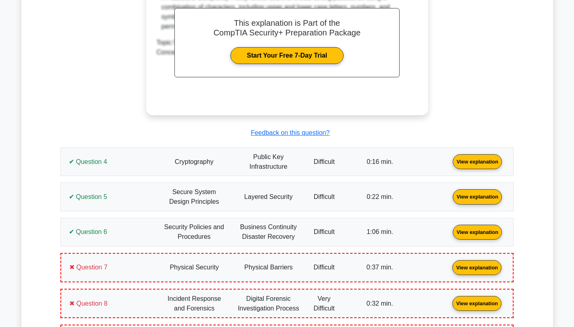
click at [449, 163] on link "View explanation" at bounding box center [477, 161] width 56 height 7
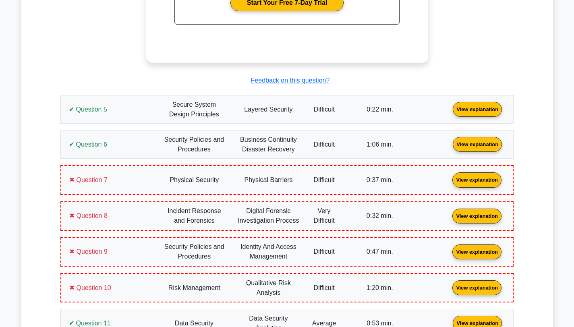
scroll to position [1711, 0]
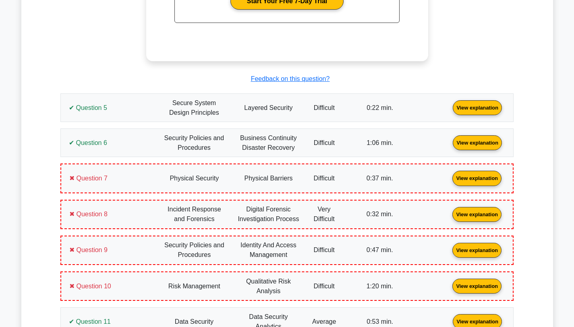
click at [449, 110] on link "View explanation" at bounding box center [477, 107] width 56 height 7
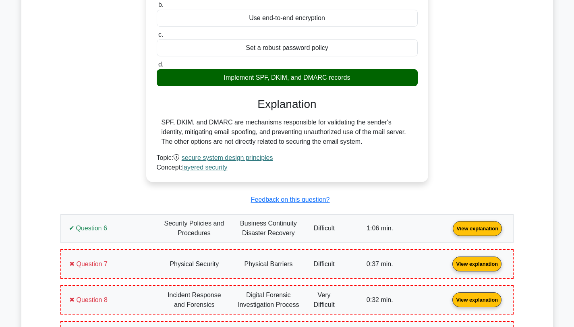
scroll to position [1973, 0]
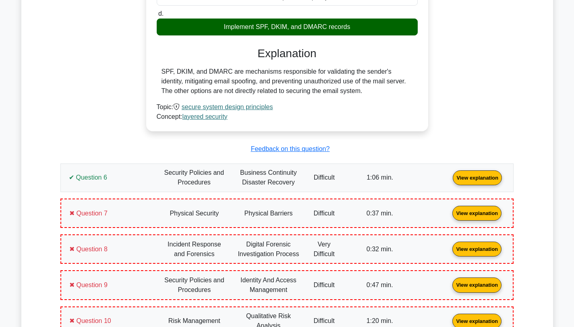
click at [449, 178] on link "View explanation" at bounding box center [477, 177] width 56 height 7
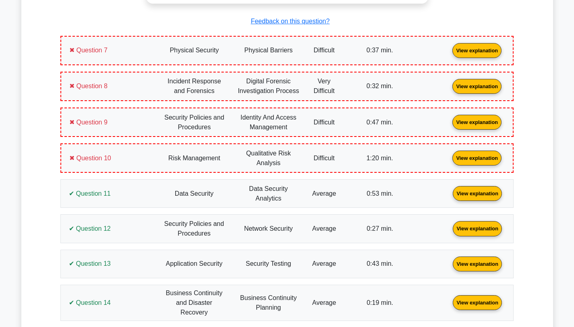
scroll to position [2467, 0]
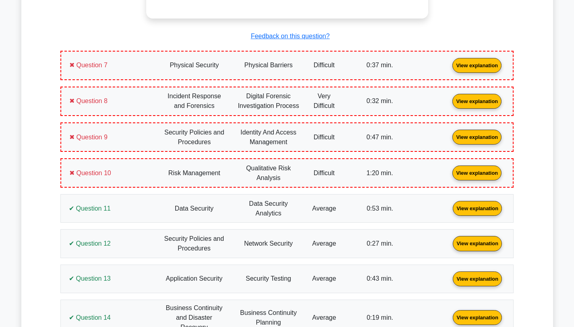
click at [449, 63] on link "View explanation" at bounding box center [477, 64] width 56 height 7
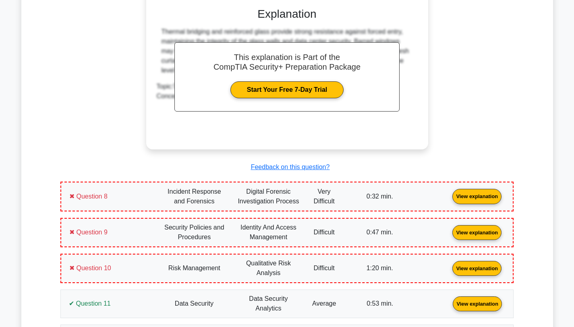
scroll to position [2722, 0]
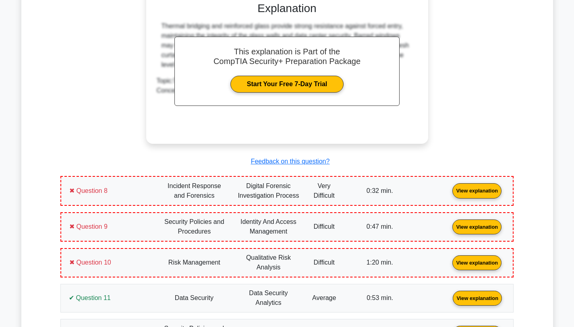
click at [449, 194] on link "View explanation" at bounding box center [477, 190] width 56 height 7
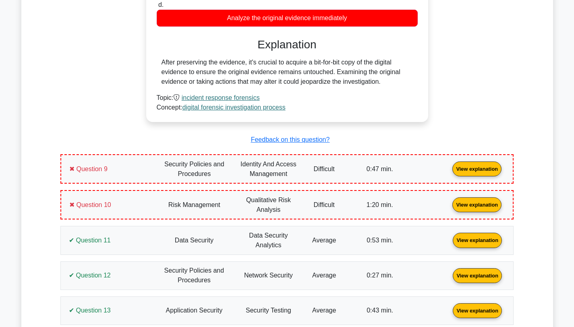
scroll to position [3058, 0]
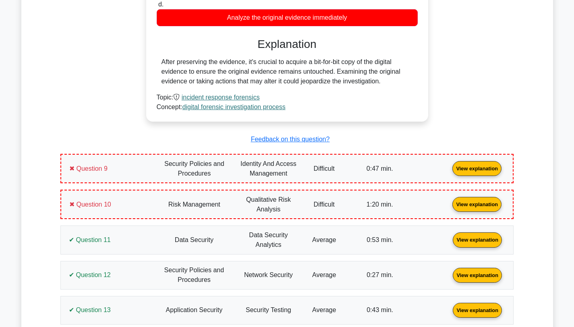
click at [449, 169] on link "View explanation" at bounding box center [477, 168] width 56 height 7
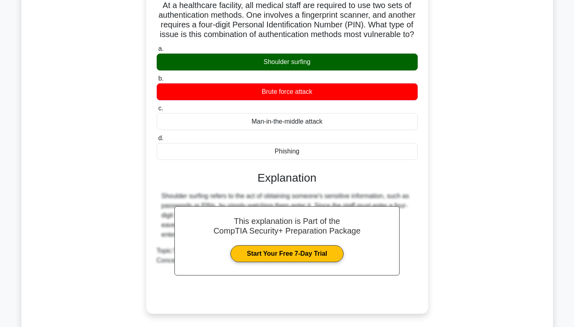
scroll to position [3354, 0]
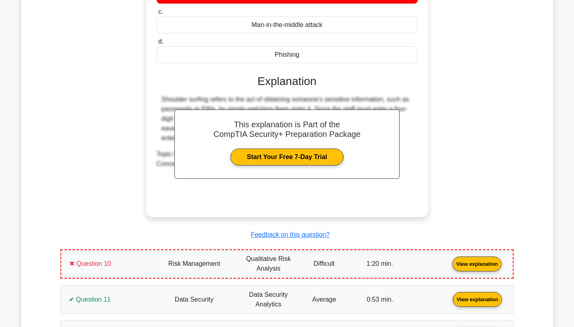
click at [449, 267] on link "View explanation" at bounding box center [477, 263] width 56 height 7
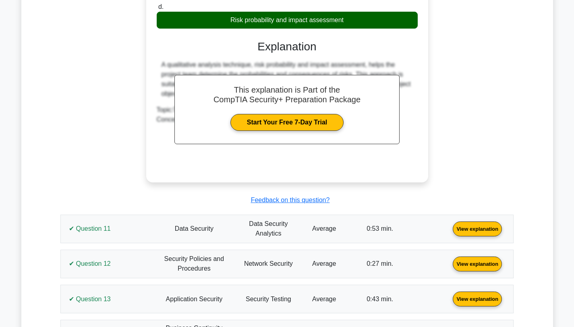
scroll to position [3771, 0]
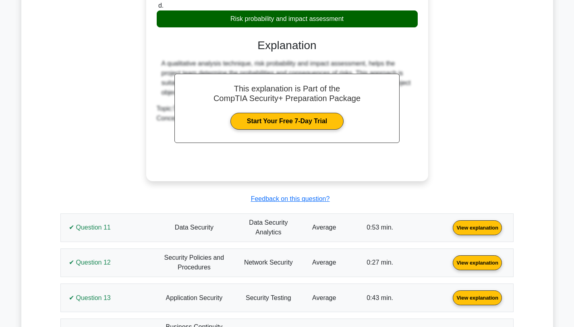
click at [449, 230] on link "View explanation" at bounding box center [477, 226] width 56 height 7
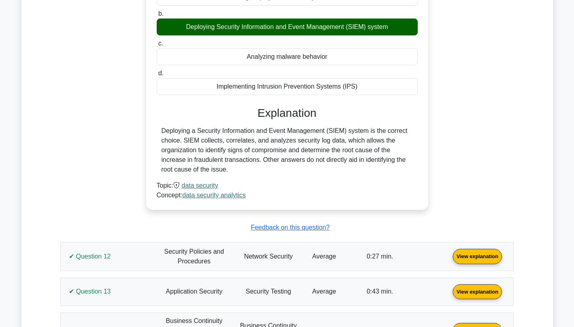
scroll to position [4192, 0]
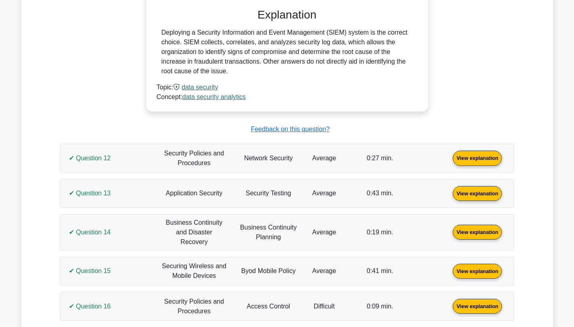
click at [449, 161] on link "View explanation" at bounding box center [477, 157] width 56 height 7
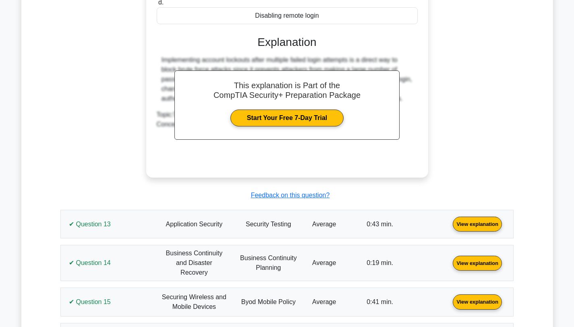
scroll to position [4575, 0]
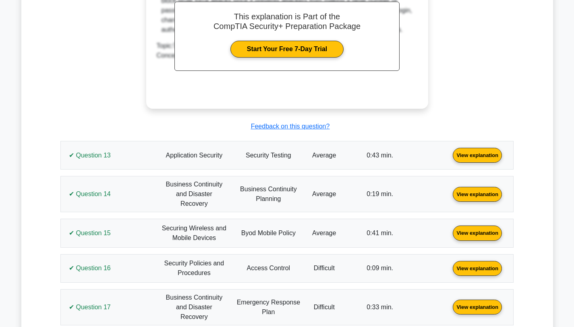
click at [449, 158] on link "View explanation" at bounding box center [477, 154] width 56 height 7
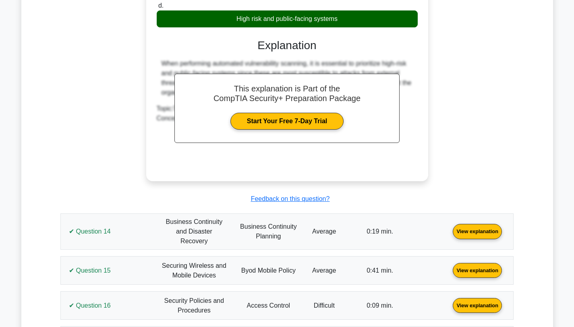
scroll to position [4898, 0]
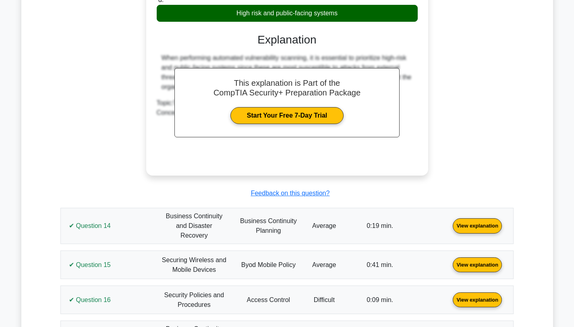
click at [449, 229] on link "View explanation" at bounding box center [477, 225] width 56 height 7
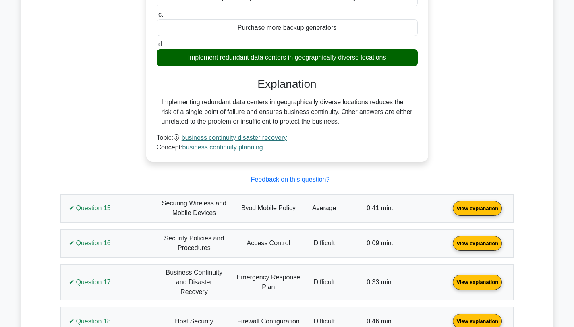
click at [449, 209] on link "View explanation" at bounding box center [477, 207] width 56 height 7
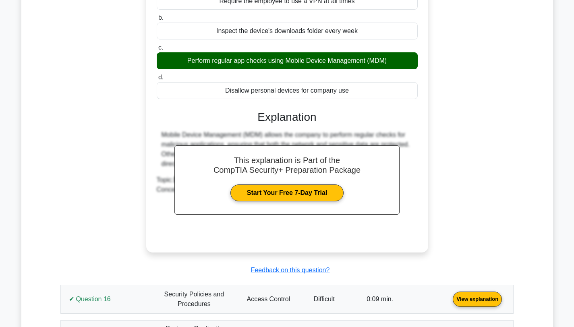
scroll to position [5686, 0]
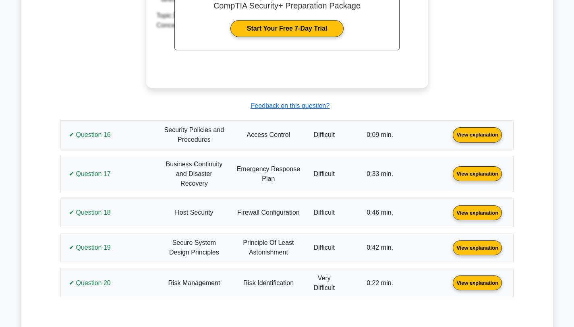
click at [449, 138] on link "View explanation" at bounding box center [477, 134] width 56 height 7
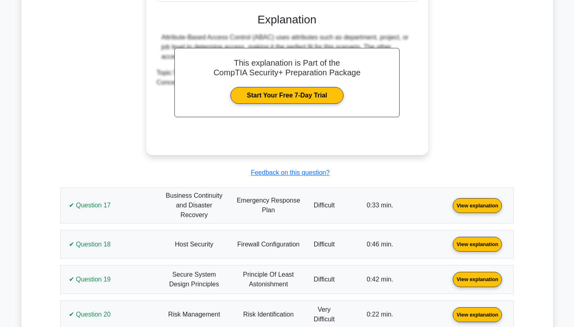
scroll to position [6000, 0]
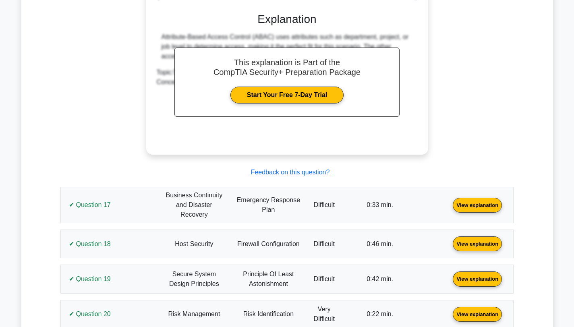
click at [449, 201] on link "View explanation" at bounding box center [477, 204] width 56 height 7
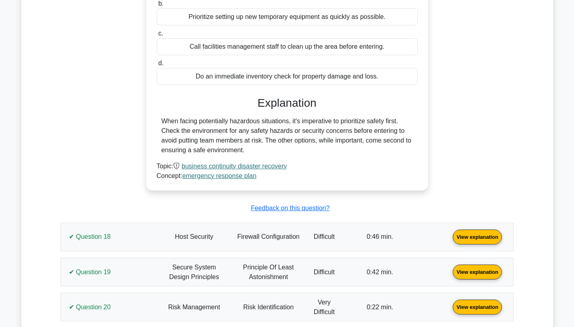
click at [449, 236] on link "View explanation" at bounding box center [477, 236] width 56 height 7
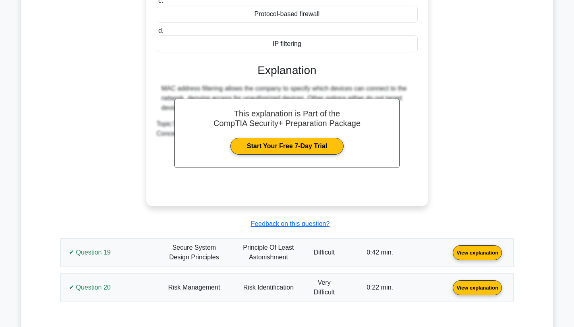
scroll to position [6666, 0]
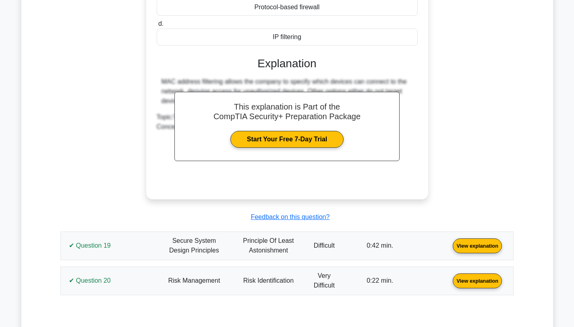
click at [449, 242] on link "View explanation" at bounding box center [477, 245] width 56 height 7
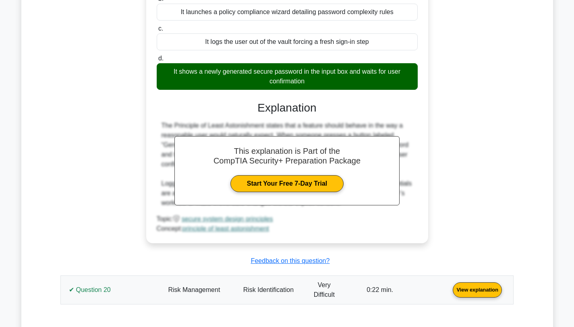
scroll to position [7065, 0]
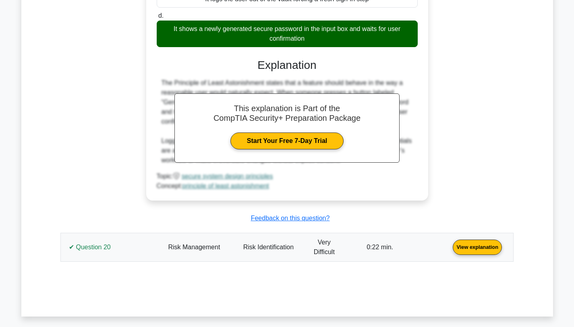
click at [449, 243] on link "View explanation" at bounding box center [477, 246] width 56 height 7
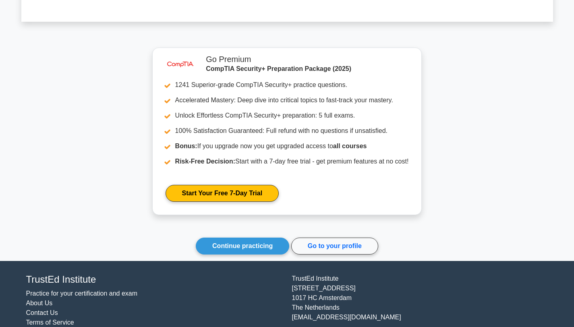
scroll to position [7665, 0]
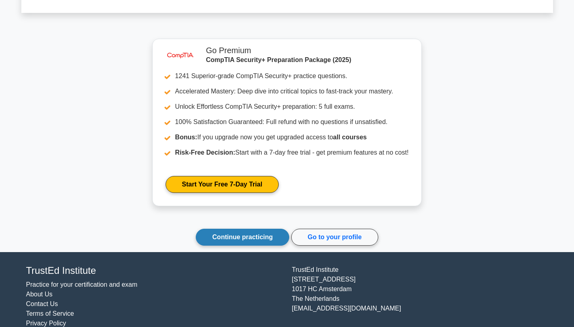
click at [207, 230] on link "Continue practicing" at bounding box center [242, 237] width 93 height 17
